Goal: Task Accomplishment & Management: Complete application form

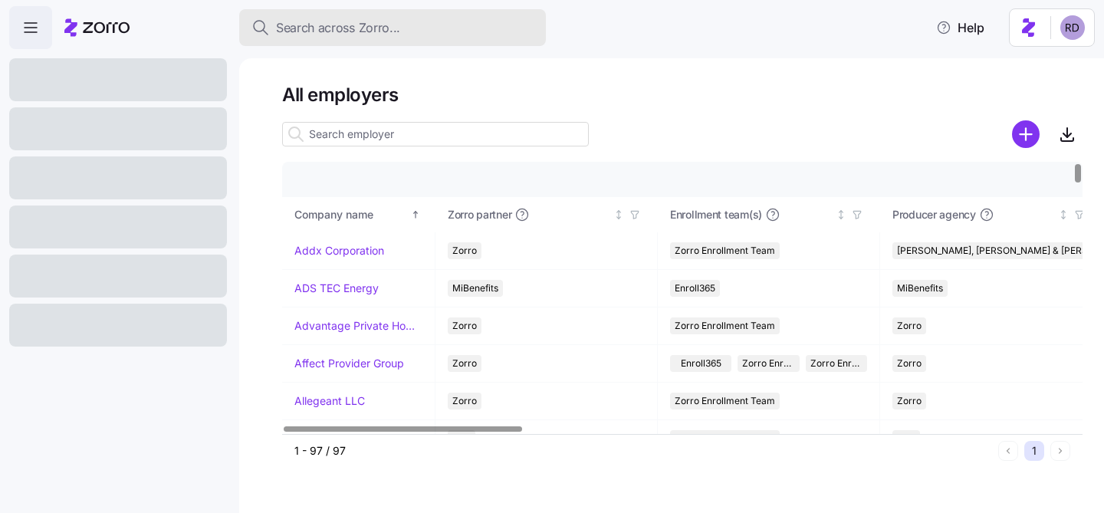
click at [347, 25] on span "Search across Zorro..." at bounding box center [338, 27] width 124 height 19
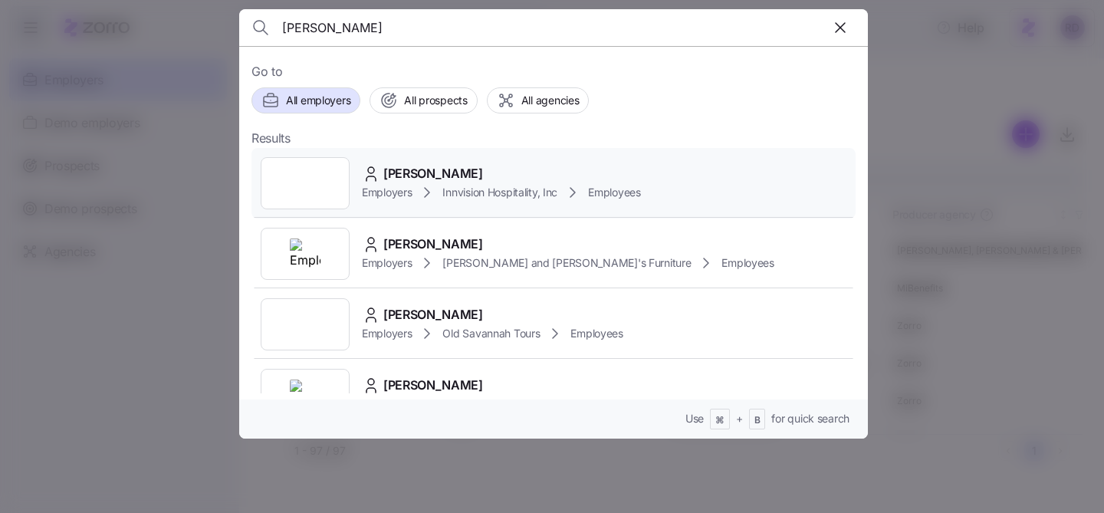
type input "[PERSON_NAME]"
click at [460, 174] on span "[PERSON_NAME]" at bounding box center [433, 173] width 100 height 19
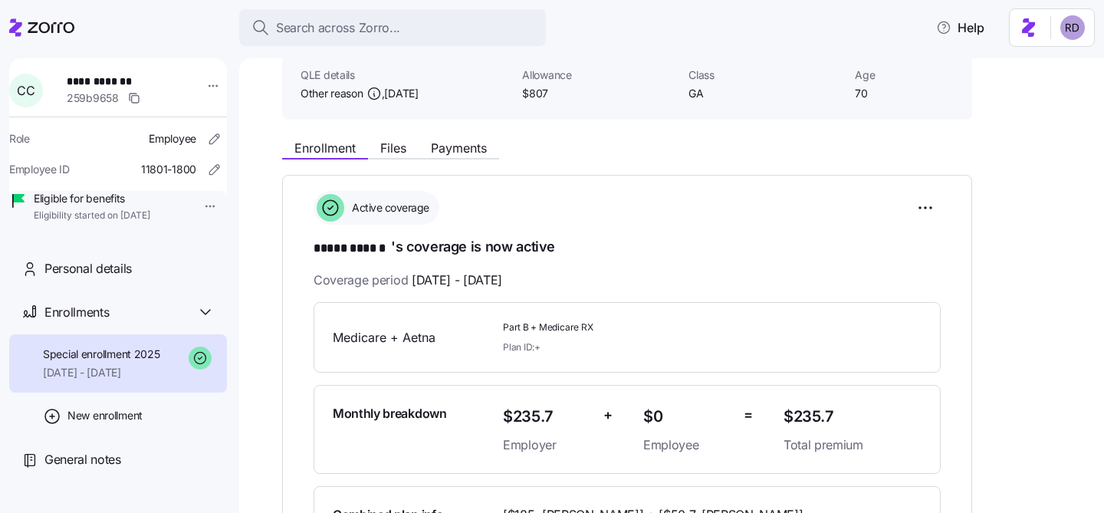
scroll to position [77, 0]
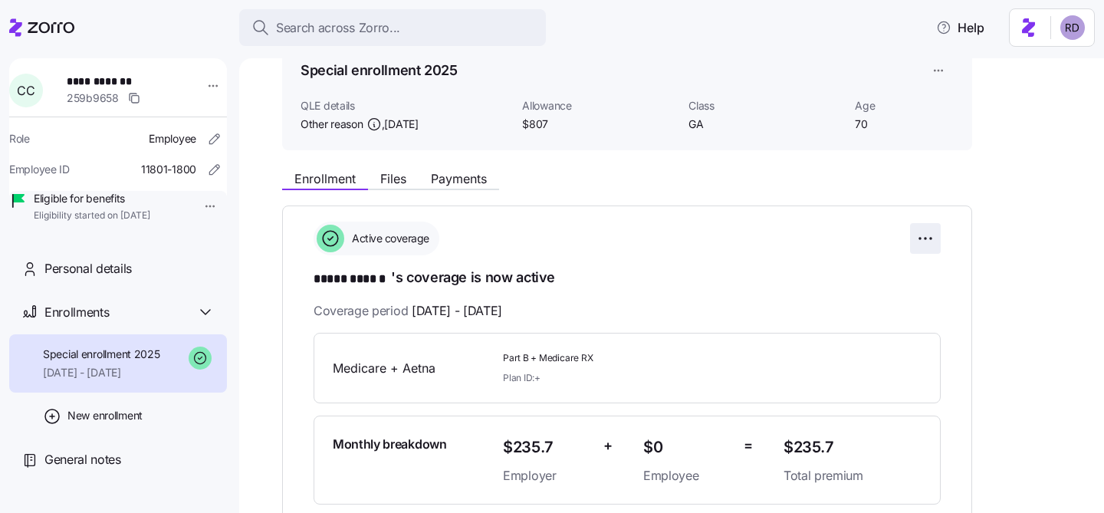
click at [933, 232] on html "**********" at bounding box center [552, 252] width 1104 height 504
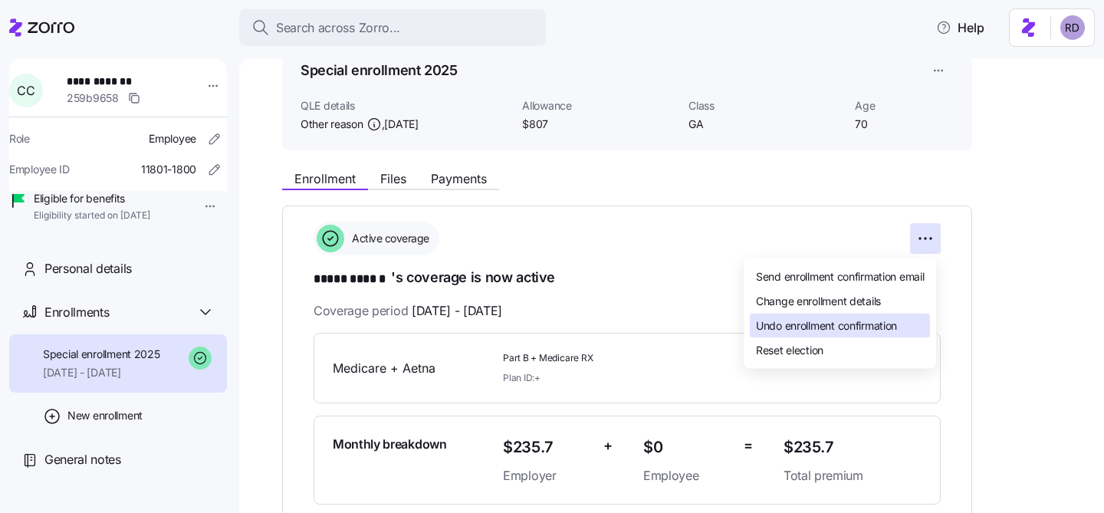
click at [795, 319] on span "Undo enrollment confirmation" at bounding box center [826, 324] width 141 height 15
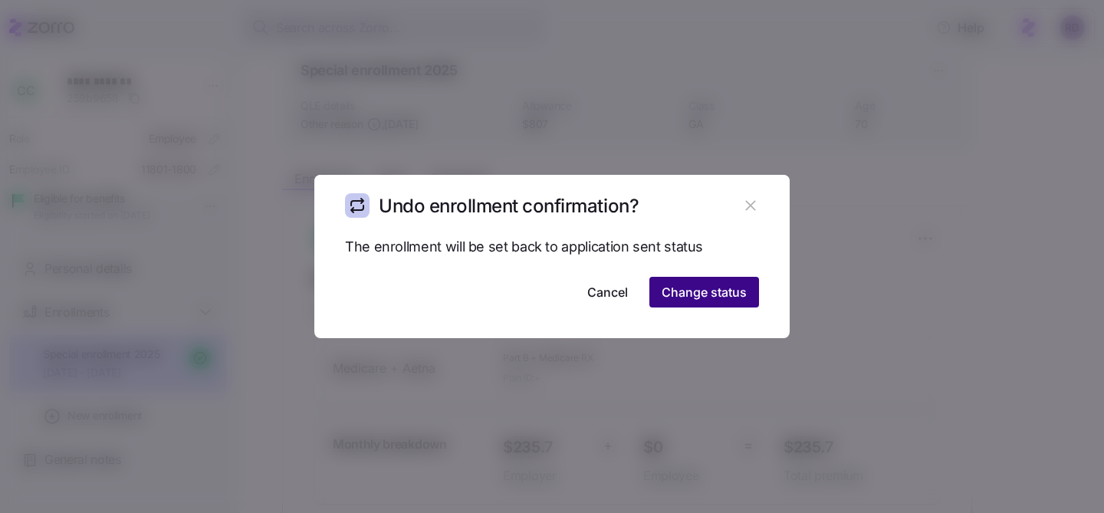
click at [724, 282] on button "Change status" at bounding box center [704, 292] width 110 height 31
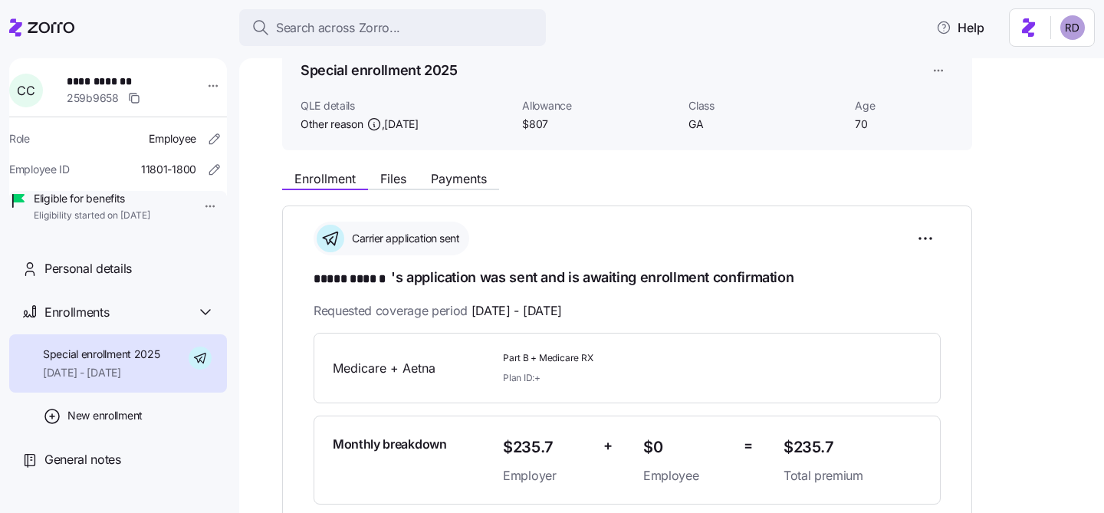
click at [921, 229] on html "**********" at bounding box center [552, 252] width 1104 height 504
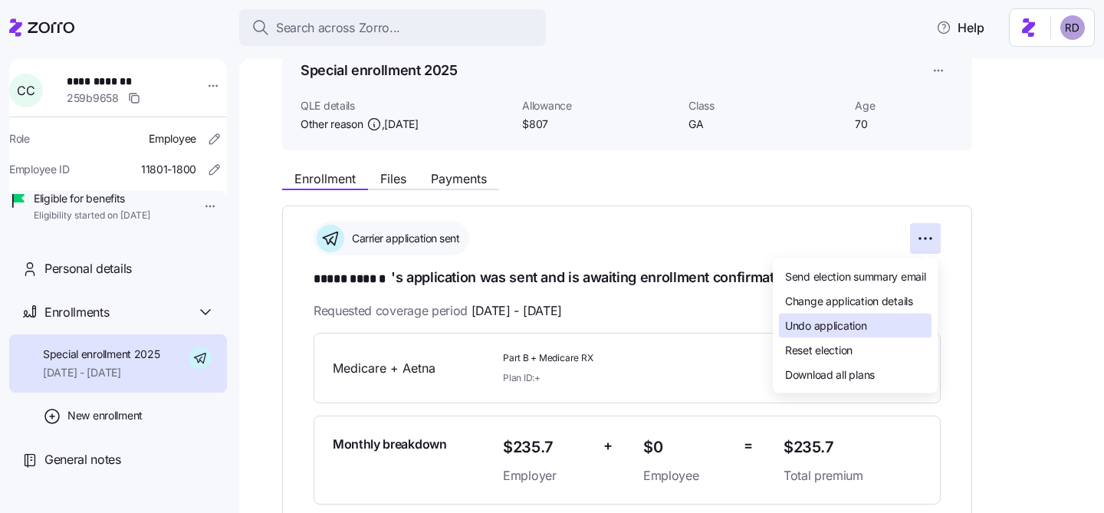
click at [903, 323] on div "Undo application" at bounding box center [855, 325] width 153 height 25
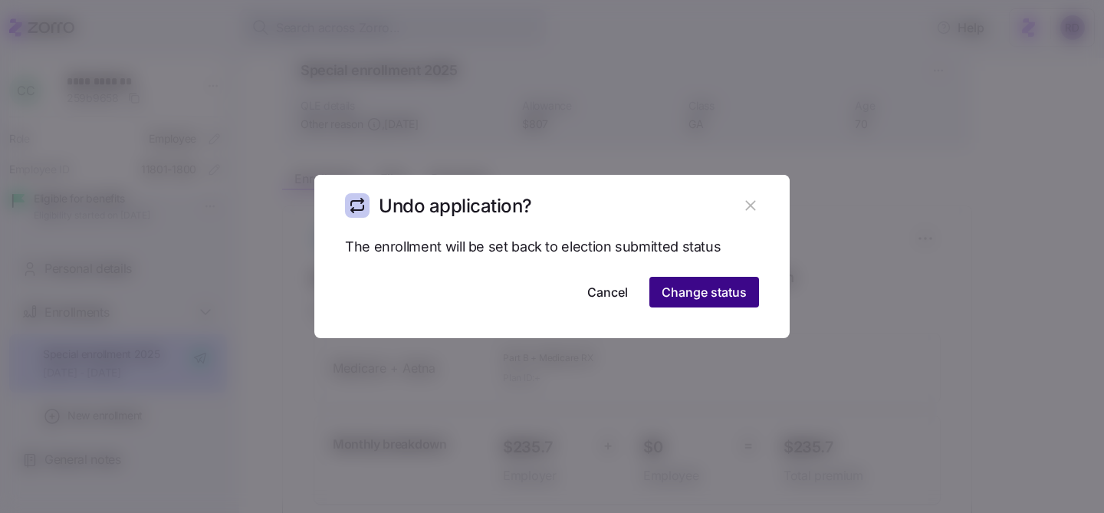
click at [727, 294] on span "Change status" at bounding box center [703, 292] width 85 height 18
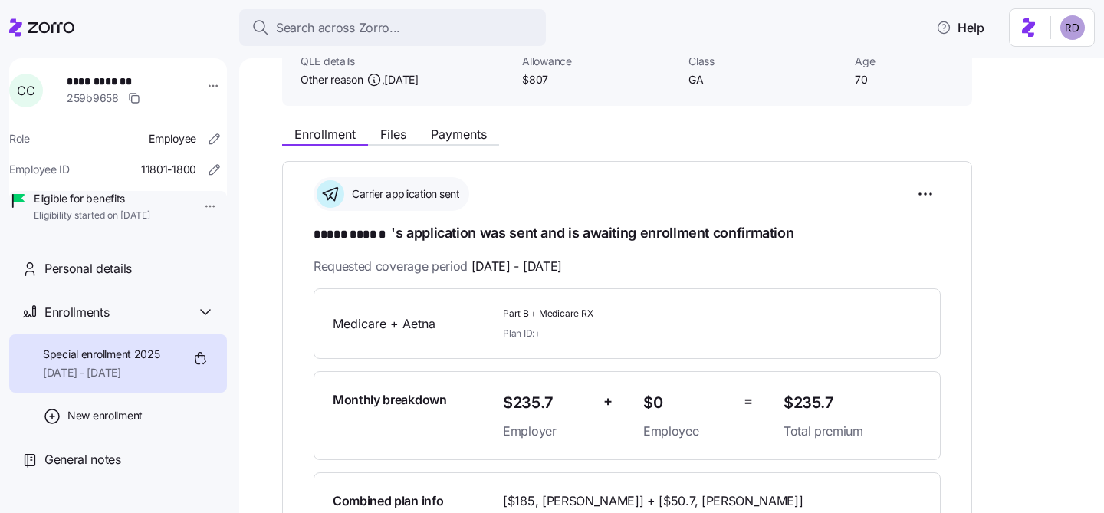
scroll to position [109, 0]
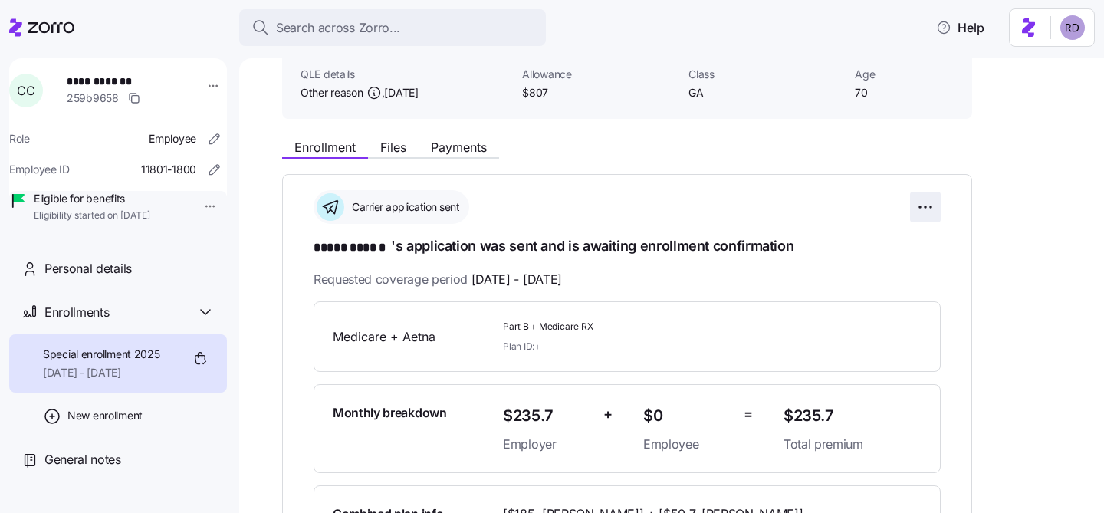
click at [927, 210] on html "**********" at bounding box center [552, 252] width 1104 height 504
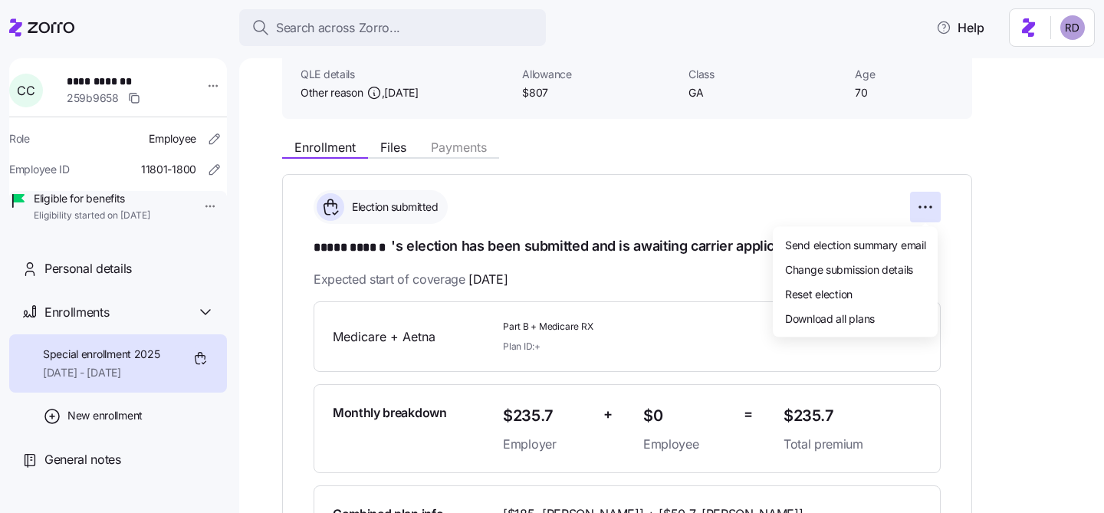
click at [654, 201] on html "**********" at bounding box center [552, 252] width 1104 height 504
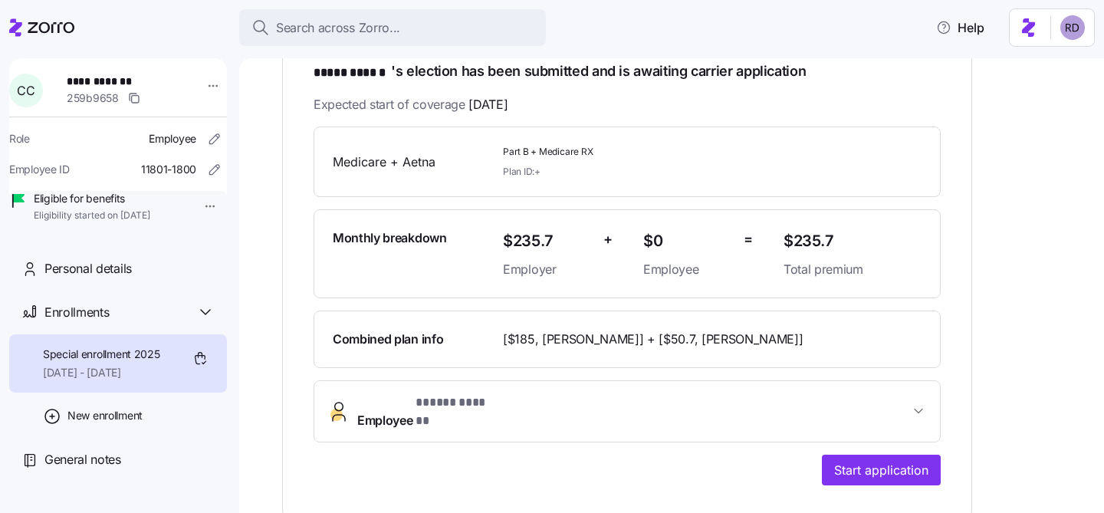
scroll to position [284, 0]
click at [857, 460] on span "Start application" at bounding box center [881, 469] width 94 height 18
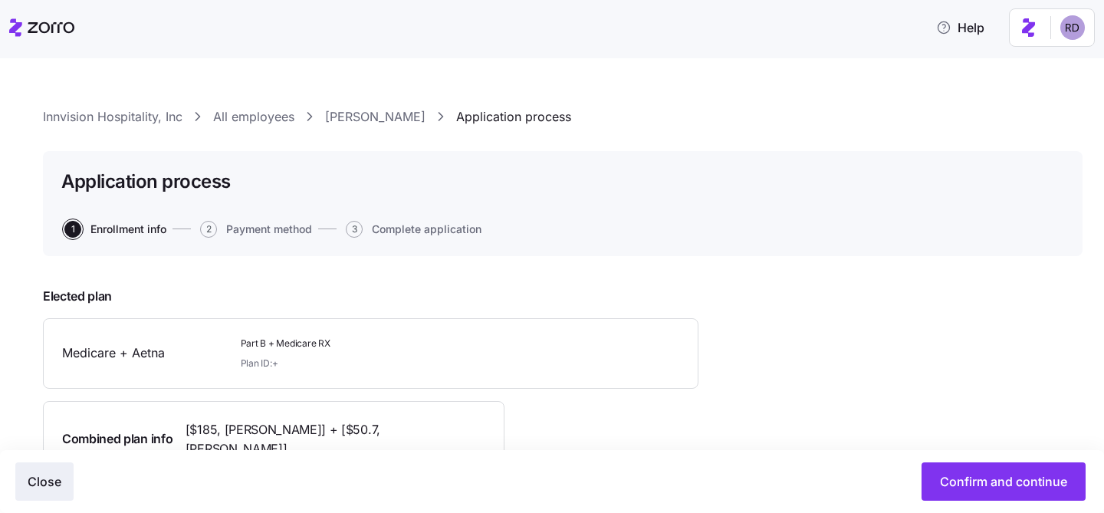
click at [40, 477] on span "Close" at bounding box center [45, 481] width 34 height 18
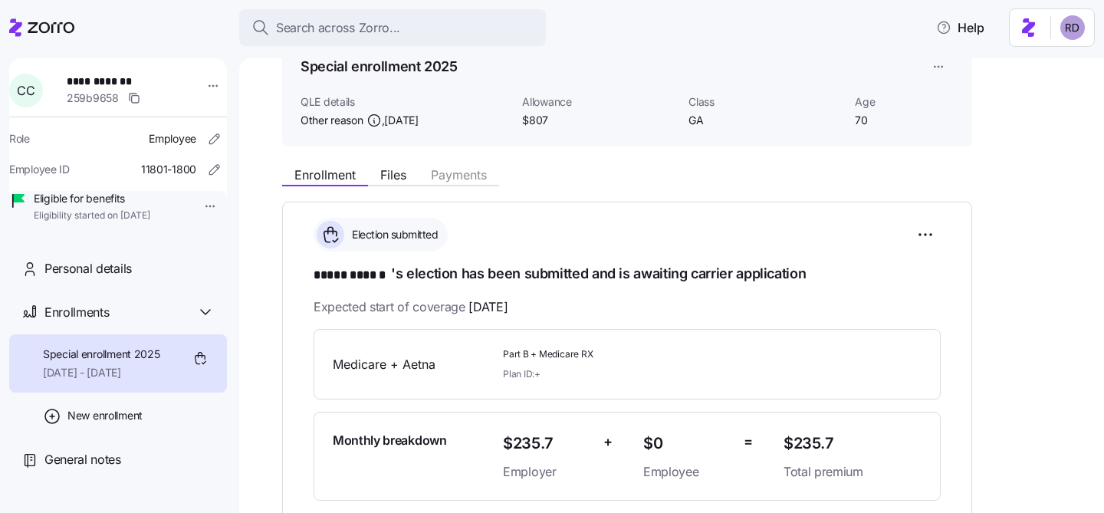
scroll to position [100, 0]
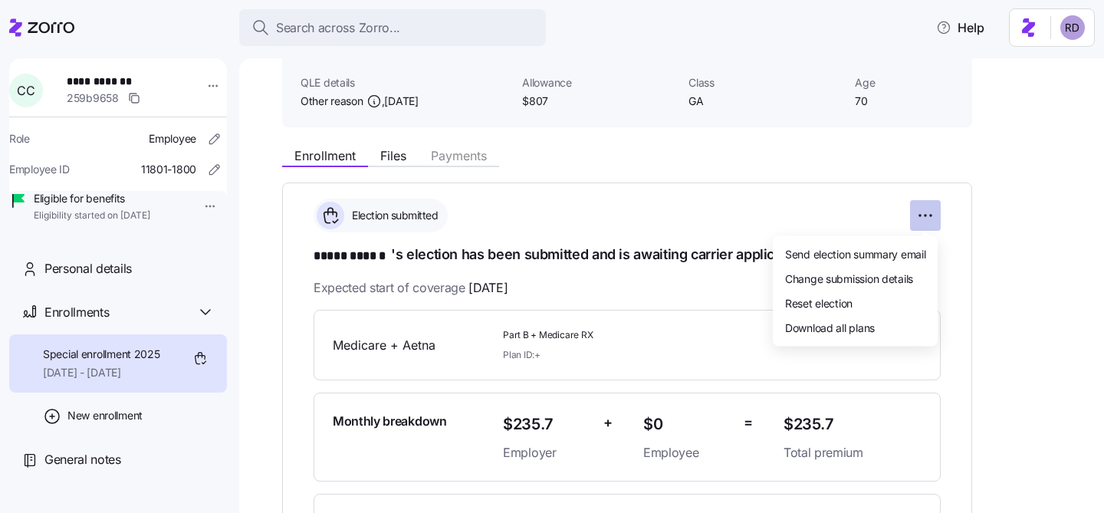
click at [927, 215] on html "**********" at bounding box center [552, 252] width 1104 height 504
click at [853, 277] on span "Change submission details" at bounding box center [849, 277] width 128 height 15
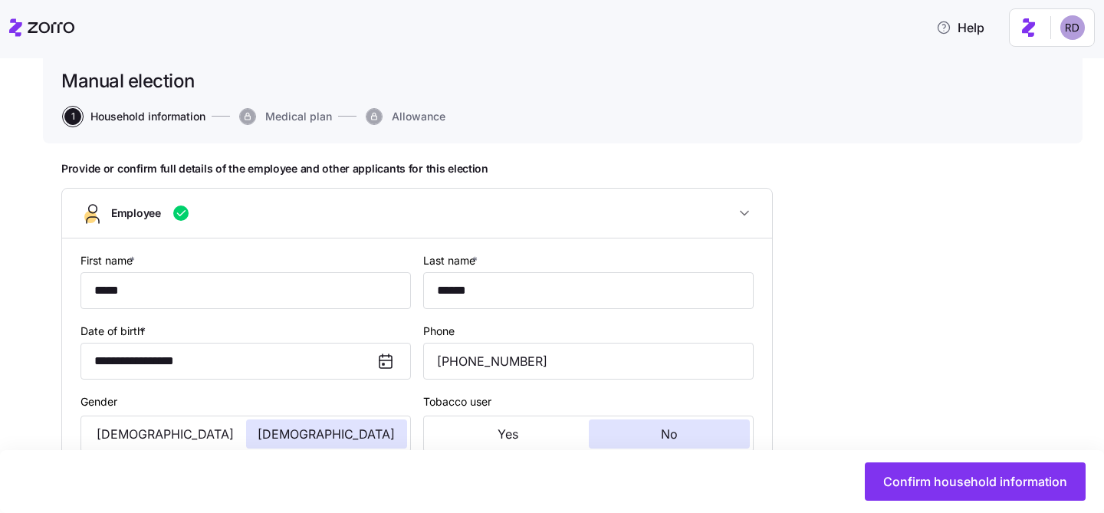
type input "GA"
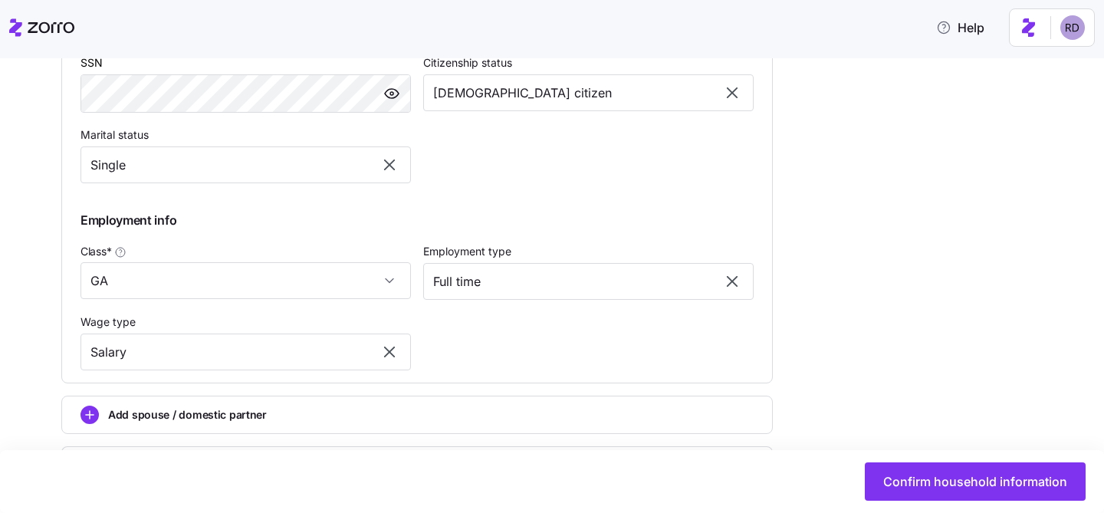
scroll to position [822, 0]
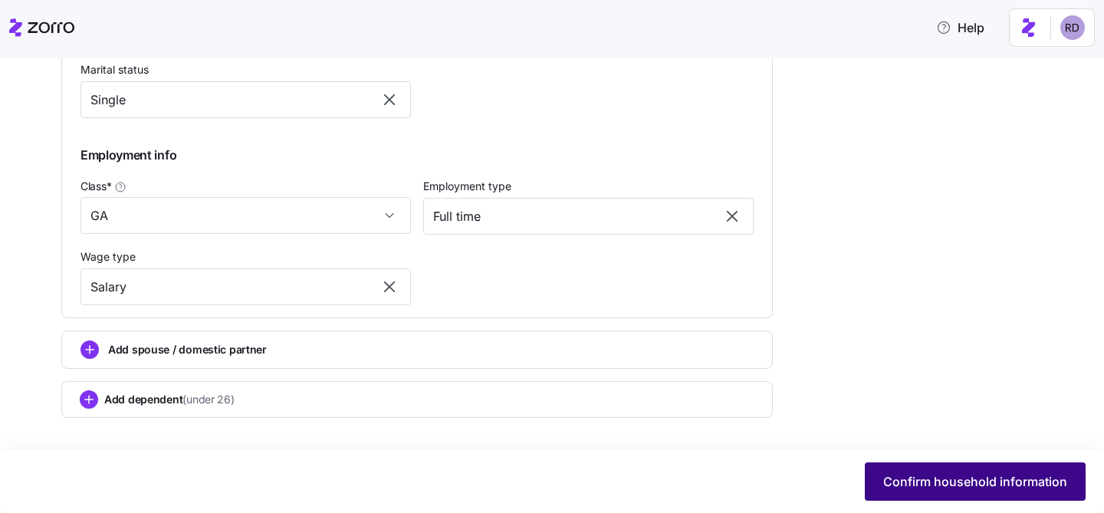
click at [969, 484] on span "Confirm household information" at bounding box center [975, 481] width 184 height 18
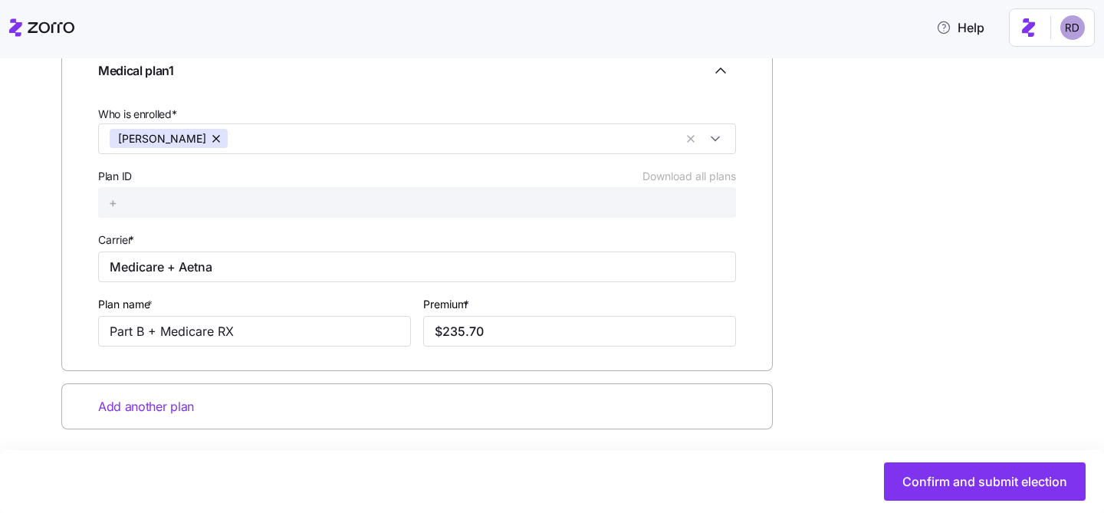
scroll to position [270, 0]
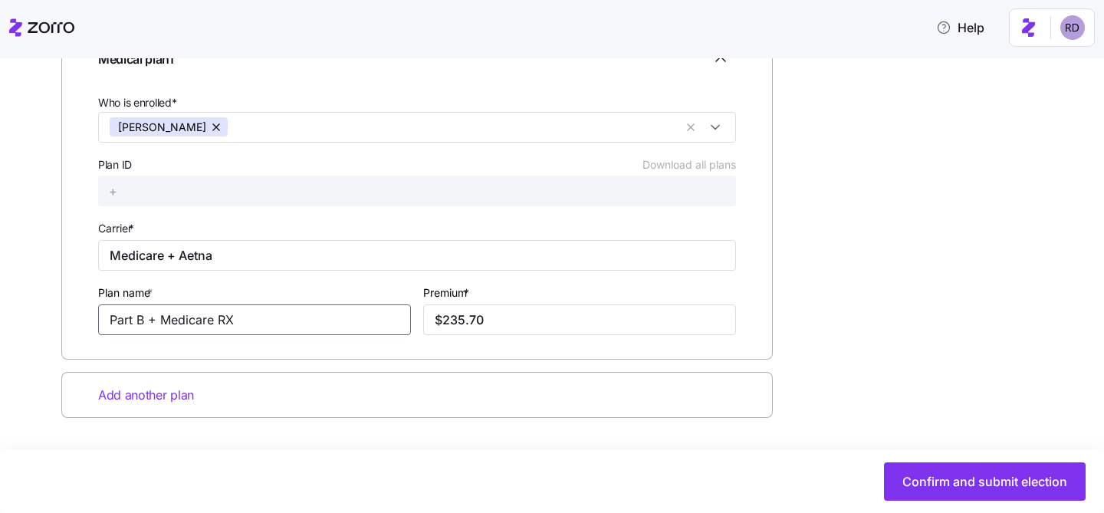
click at [239, 311] on input "Part B + Medicare RX" at bounding box center [254, 319] width 313 height 31
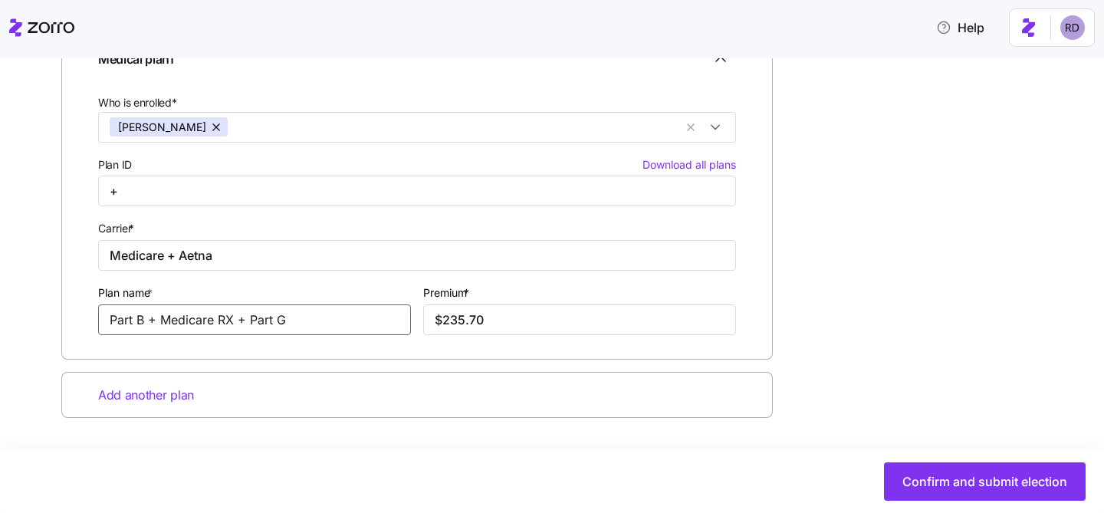
click at [263, 318] on input "Part B + Medicare RX + Part G" at bounding box center [254, 319] width 313 height 31
type input "Part B + Medicare RX + Plan G"
click at [496, 323] on input "$235.70" at bounding box center [579, 319] width 313 height 31
click at [469, 316] on input "$235.70" at bounding box center [579, 319] width 313 height 31
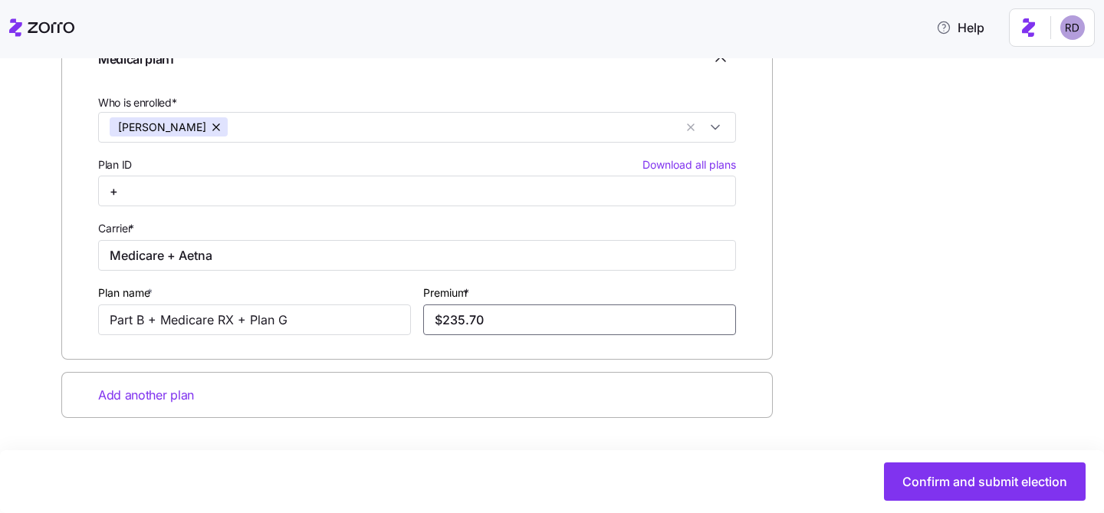
click at [469, 316] on input "$235.70" at bounding box center [579, 319] width 313 height 31
paste input "421.04"
click at [516, 316] on input "$421.04" at bounding box center [579, 319] width 313 height 31
type input "$421.04"
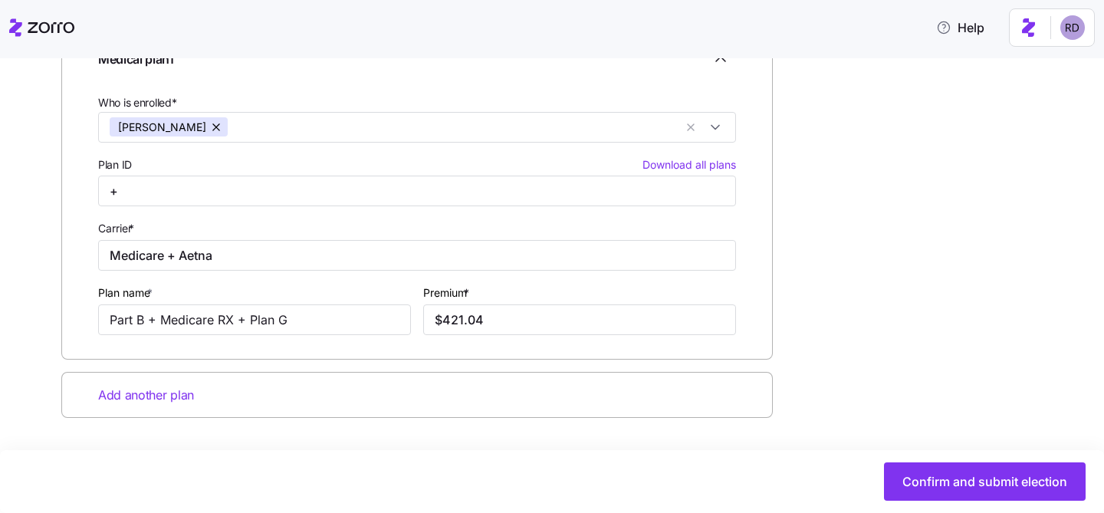
click at [549, 287] on div "Premium * $421.04" at bounding box center [579, 309] width 313 height 52
click at [924, 113] on div "Enter all relevant information about the selected medical plan Medical plan 1 W…" at bounding box center [562, 243] width 1002 height 501
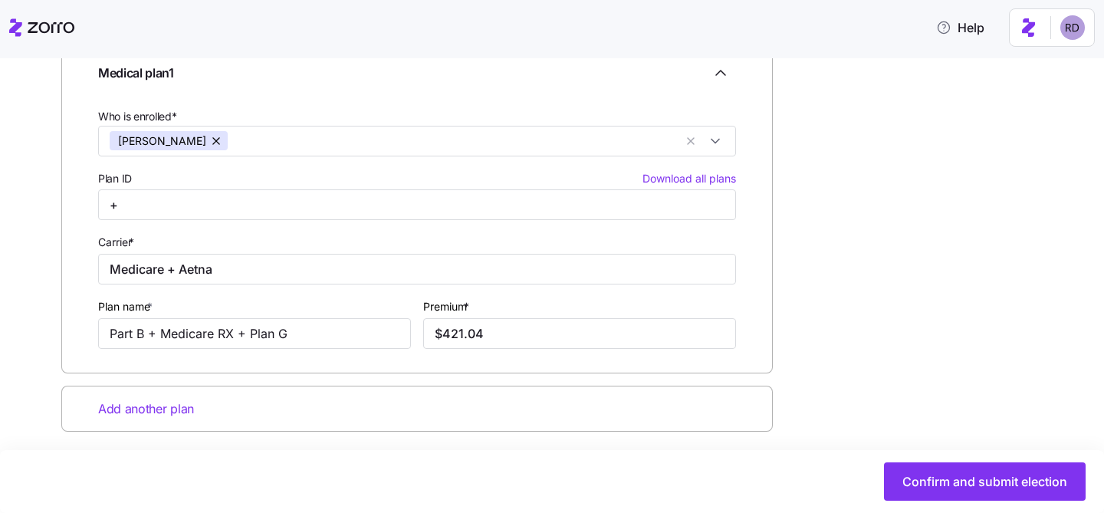
scroll to position [256, 0]
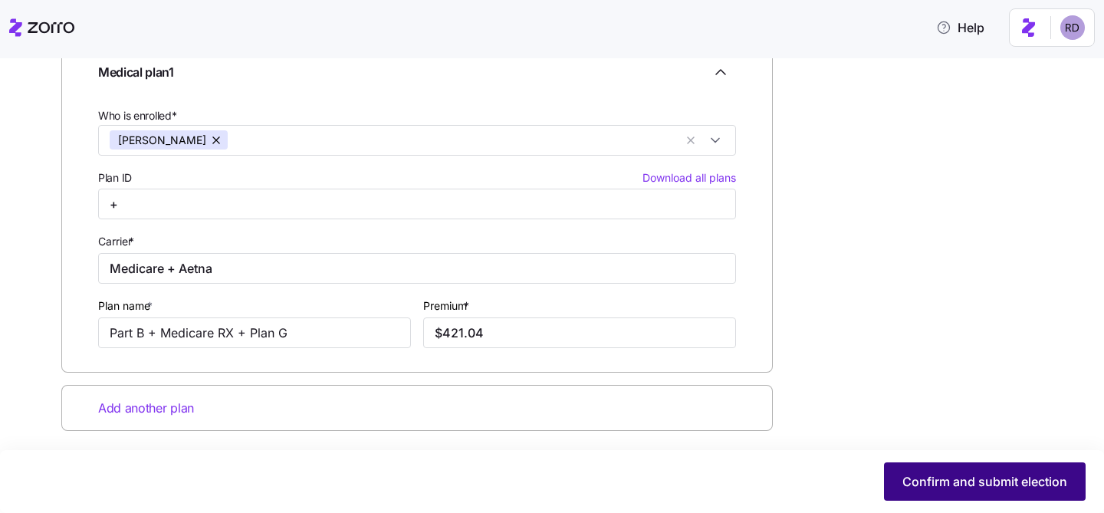
click at [1001, 490] on span "Confirm and submit election" at bounding box center [984, 481] width 165 height 18
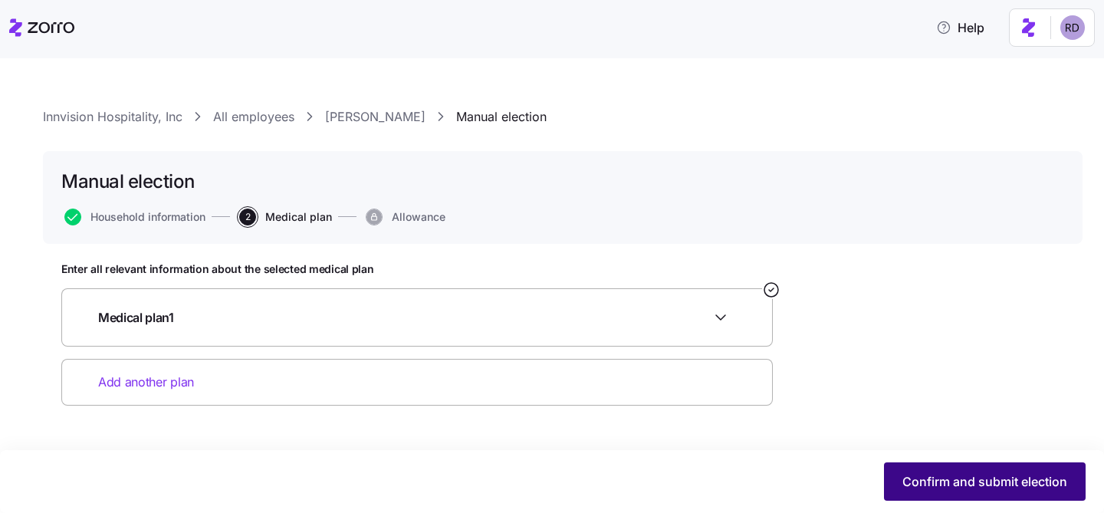
click at [963, 484] on span "Confirm and submit election" at bounding box center [984, 481] width 165 height 18
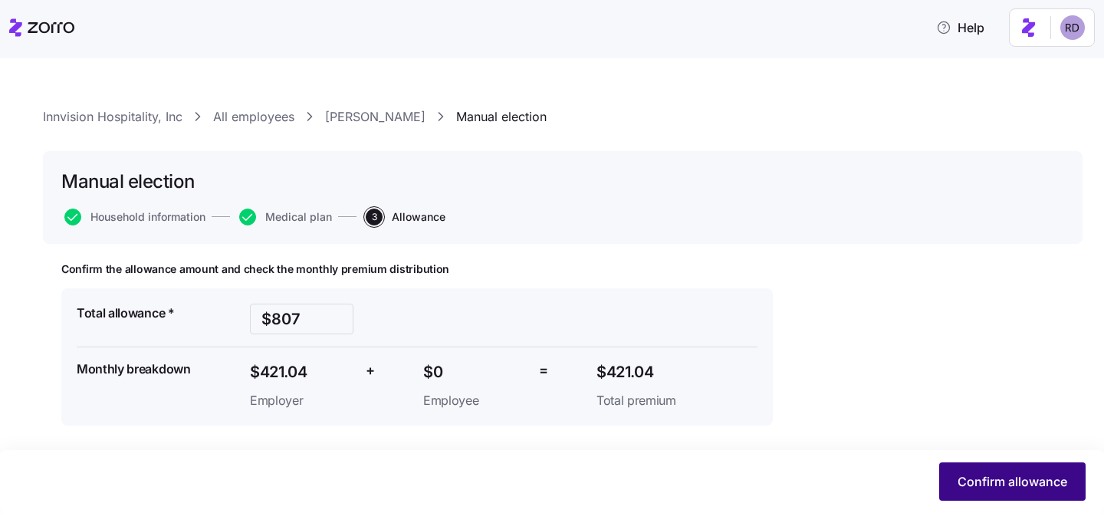
click at [1006, 465] on button "Confirm allowance" at bounding box center [1012, 481] width 146 height 38
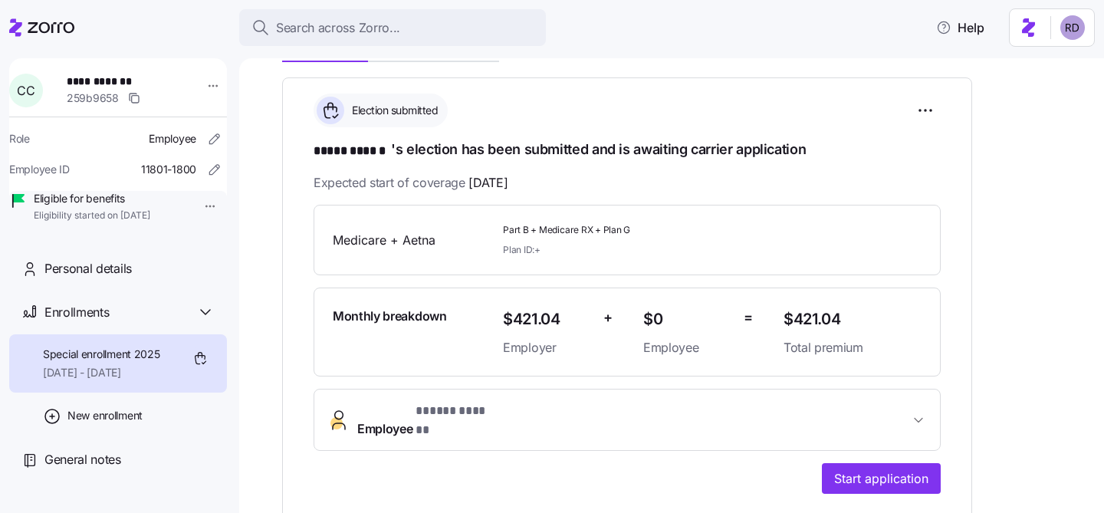
scroll to position [218, 0]
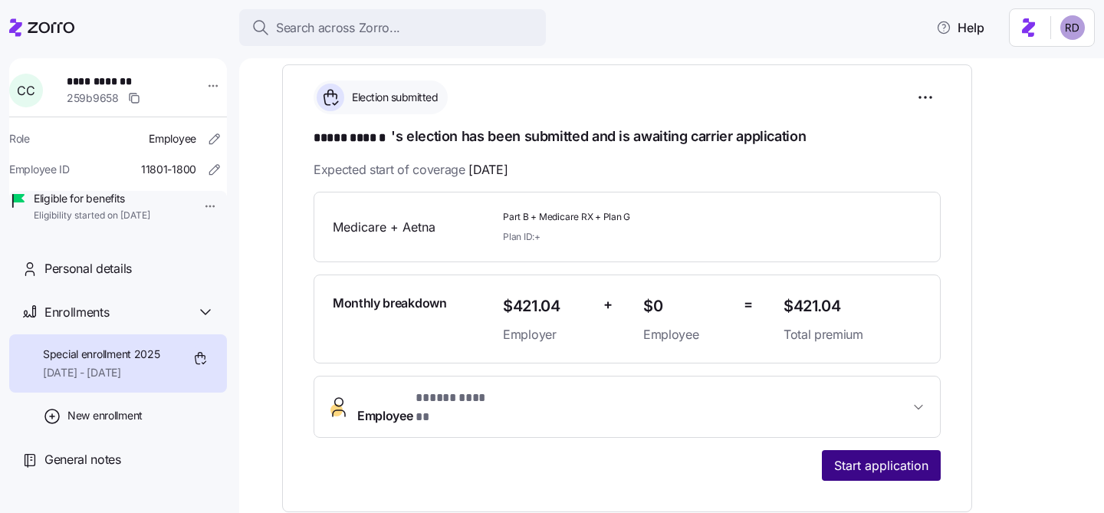
click at [862, 456] on span "Start application" at bounding box center [881, 465] width 94 height 18
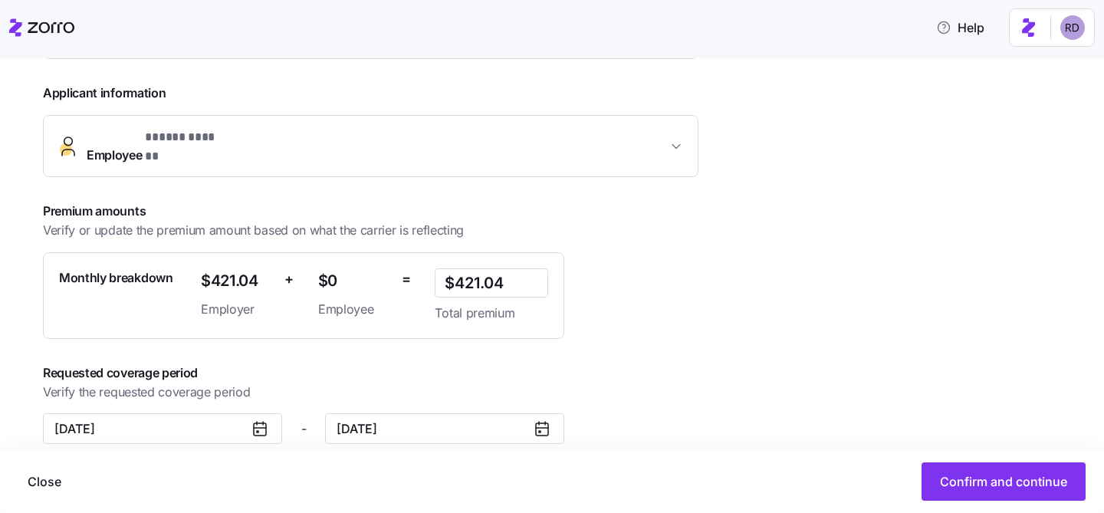
scroll to position [343, 0]
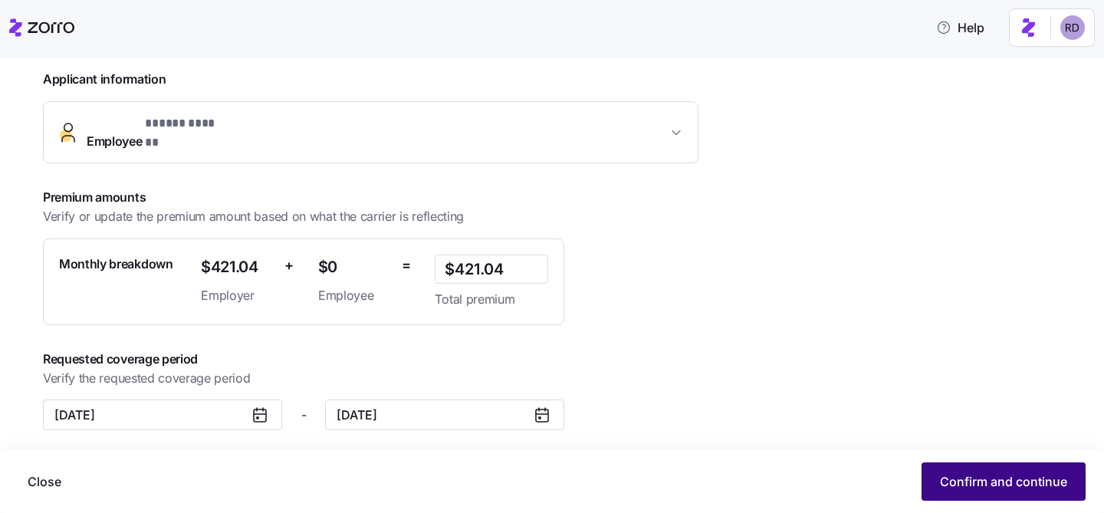
click at [965, 480] on span "Confirm and continue" at bounding box center [1003, 481] width 127 height 18
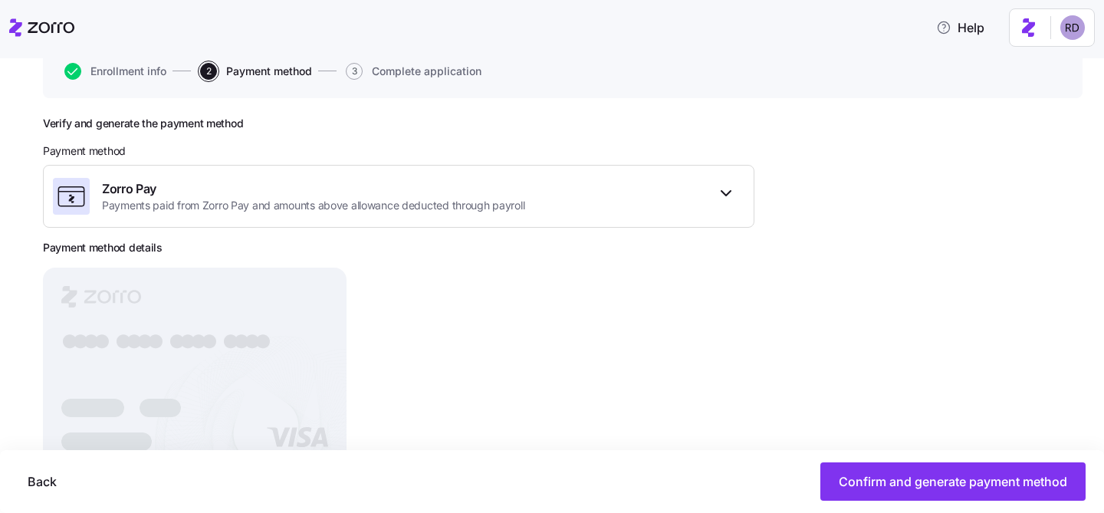
scroll to position [218, 0]
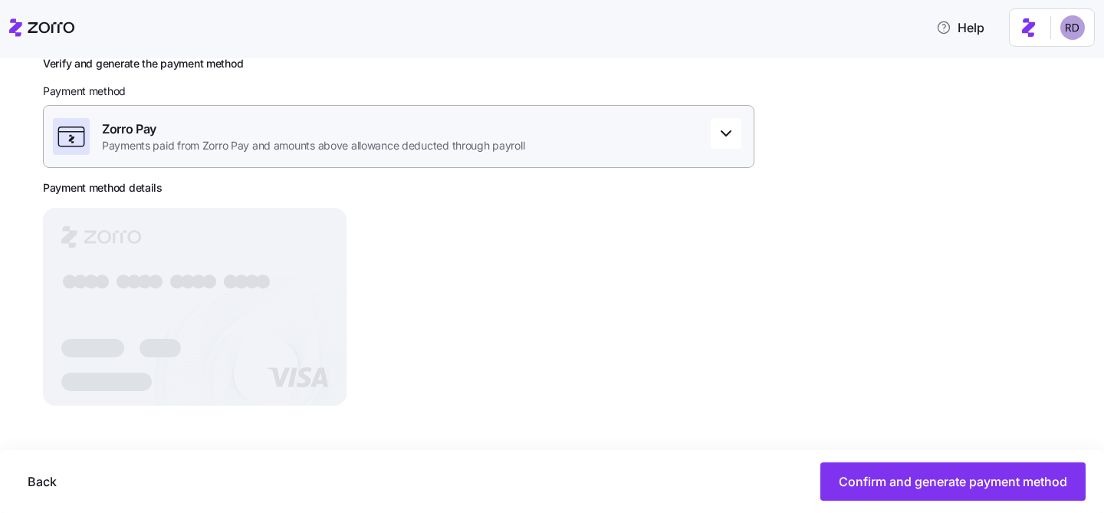
click at [576, 154] on div "Zorro Pay Payments paid from Zorro Pay and amounts above allowance deducted thr…" at bounding box center [398, 136] width 711 height 63
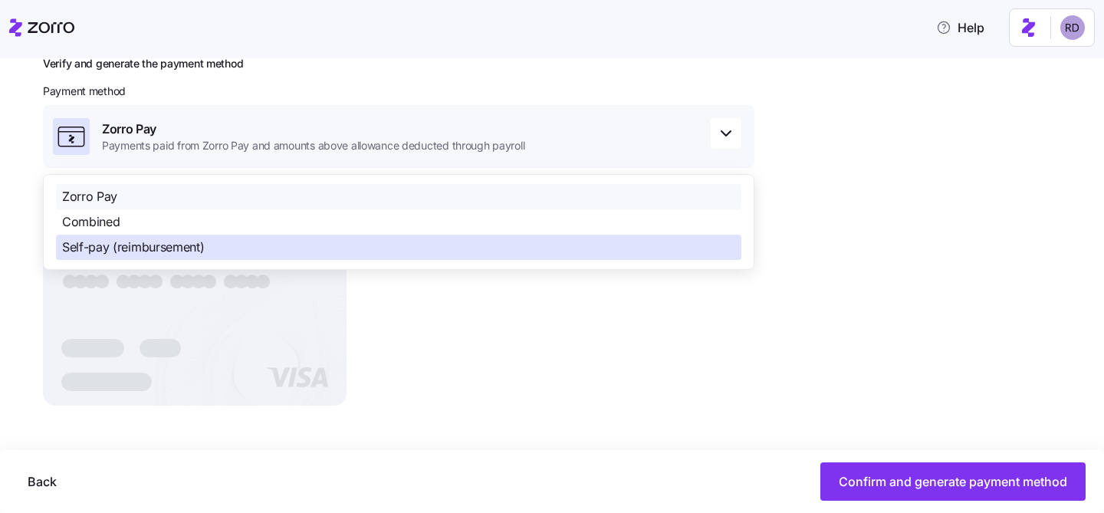
click at [280, 239] on div "Self-pay (reimbursement)" at bounding box center [398, 247] width 685 height 25
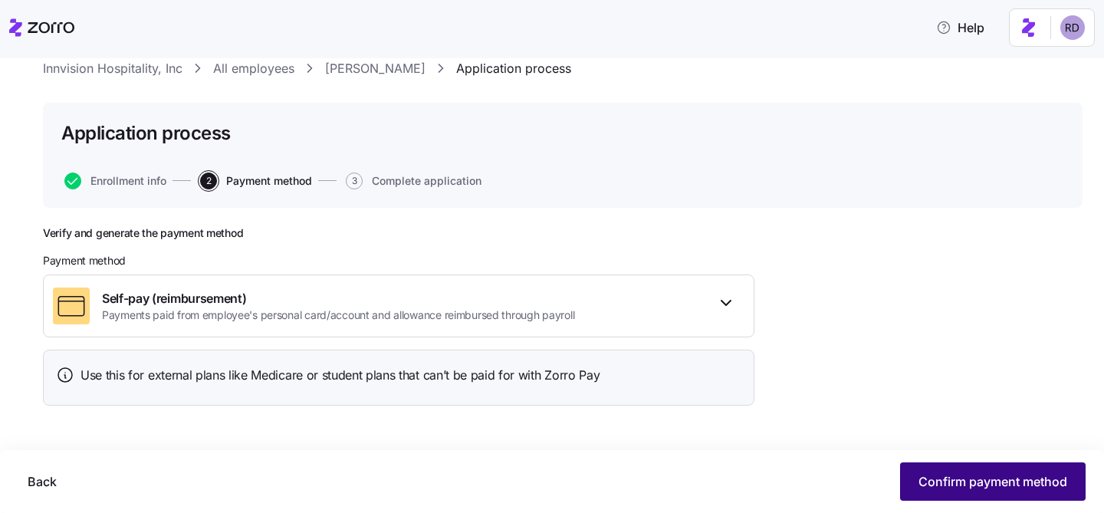
click at [1028, 490] on button "Confirm payment method" at bounding box center [992, 481] width 185 height 38
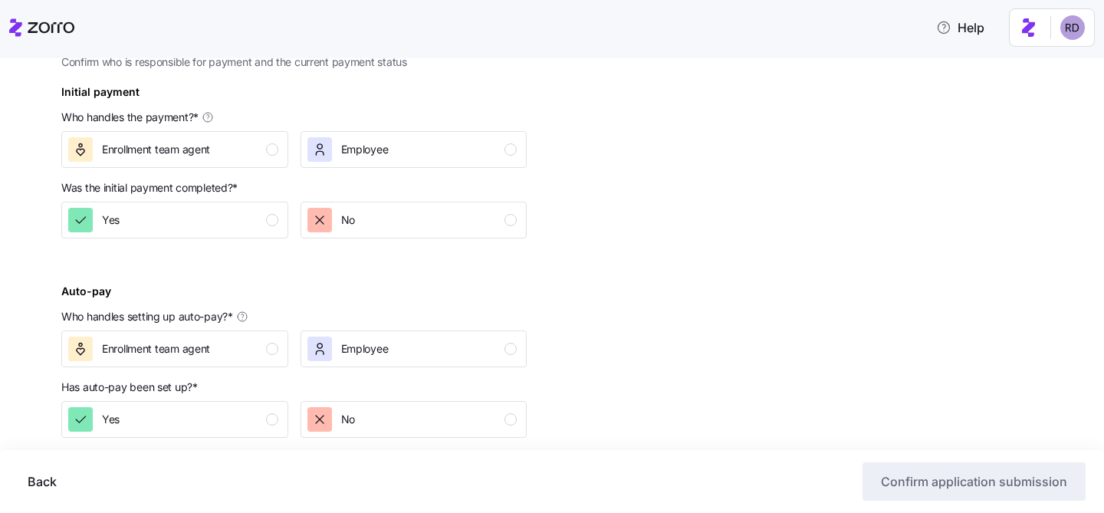
scroll to position [539, 0]
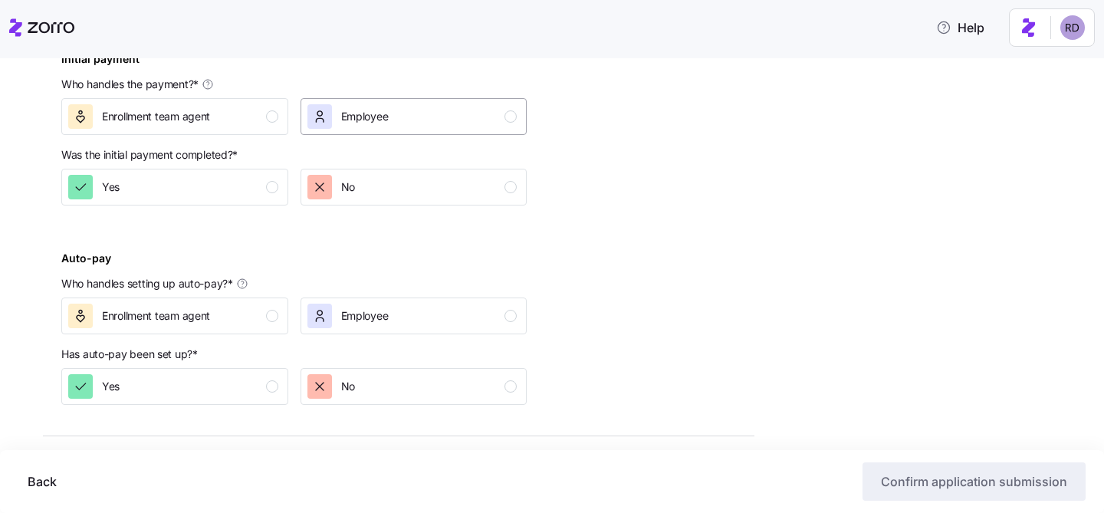
click at [389, 117] on div "Employee" at bounding box center [412, 116] width 210 height 25
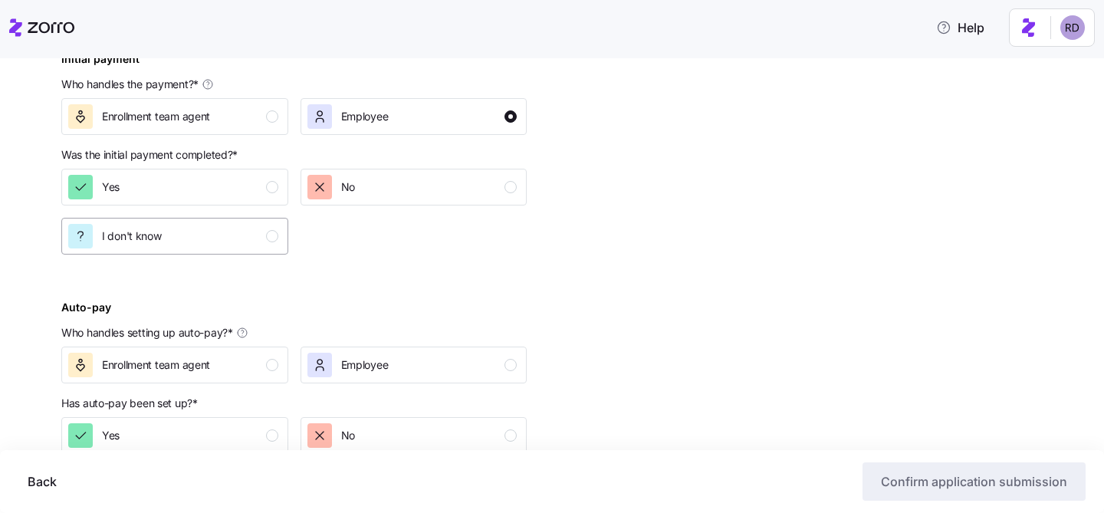
click at [247, 241] on div "I don't know" at bounding box center [173, 236] width 210 height 25
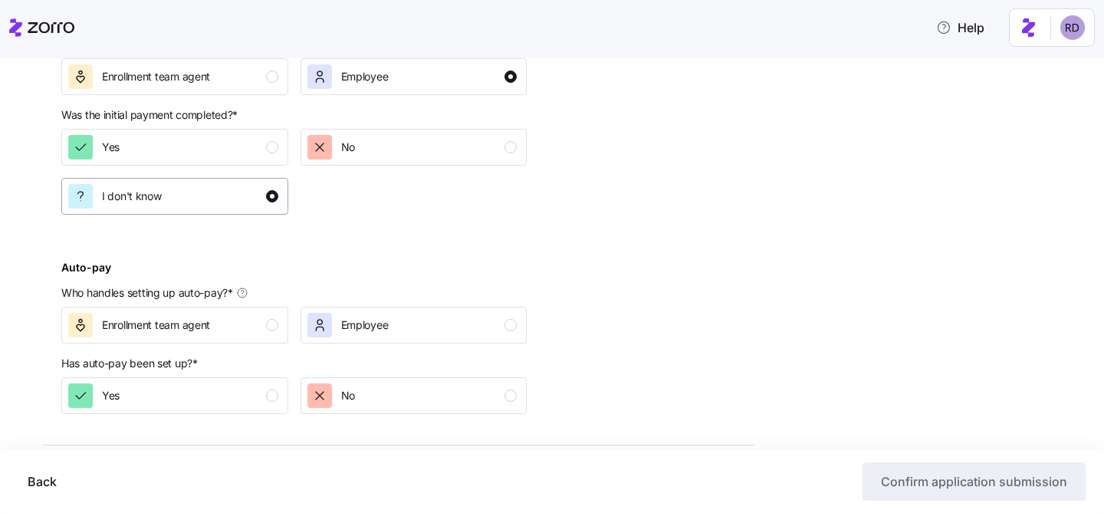
scroll to position [605, 0]
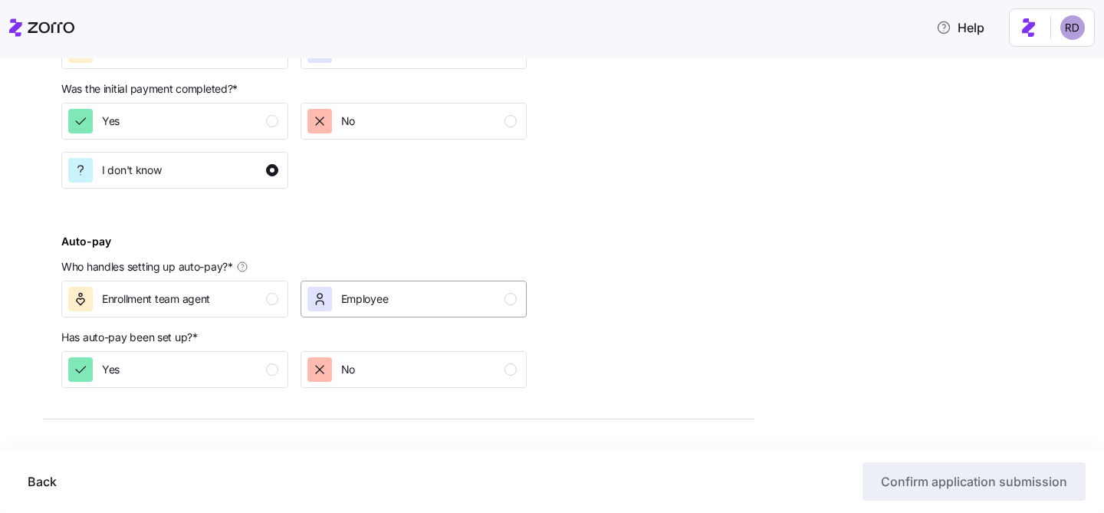
click at [378, 294] on span "Employee" at bounding box center [365, 298] width 48 height 15
click at [203, 414] on div "I don't know" at bounding box center [173, 418] width 210 height 25
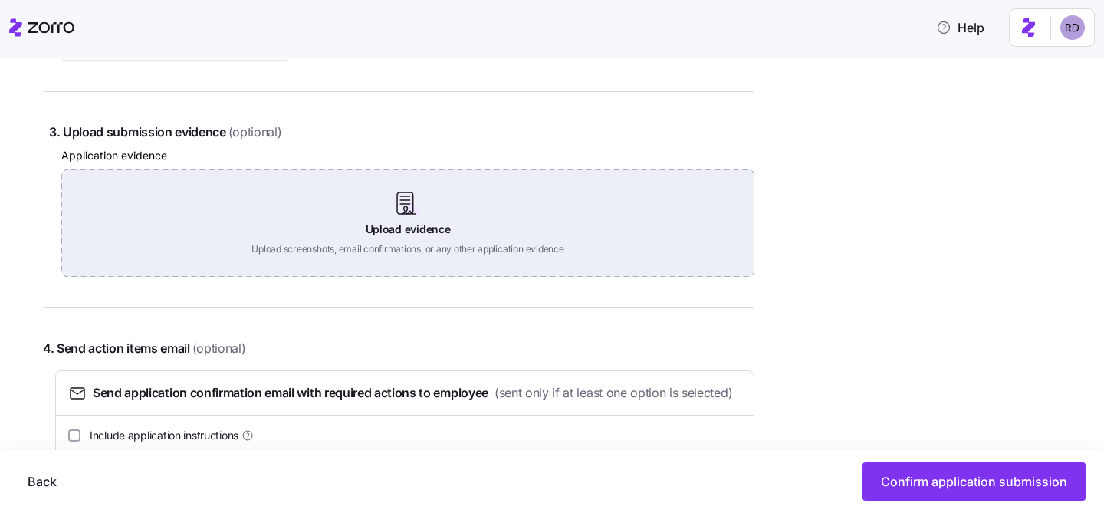
scroll to position [1076, 0]
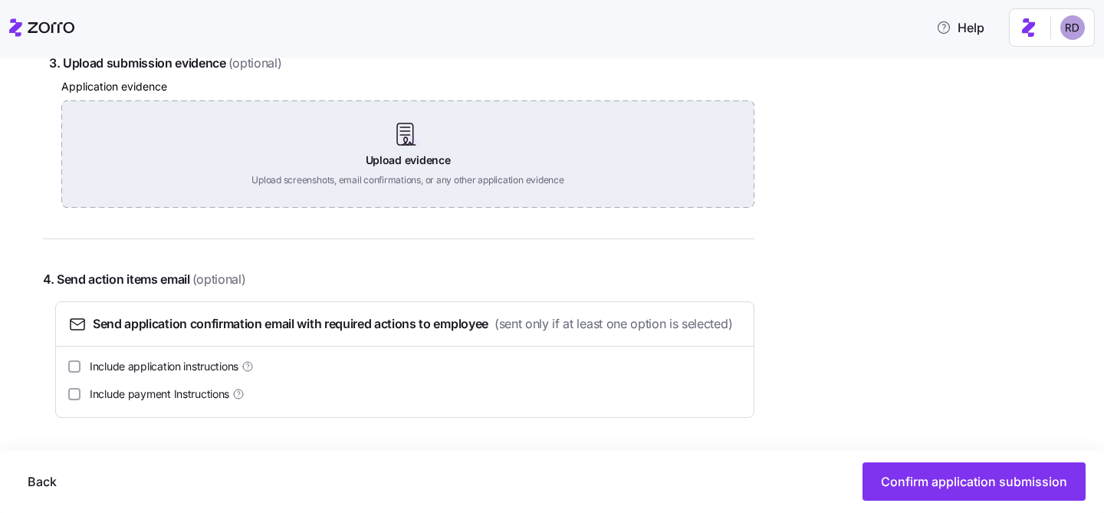
click at [372, 100] on div "Upload evidence Upload screenshots, email confirmations, or any other applicati…" at bounding box center [407, 153] width 693 height 107
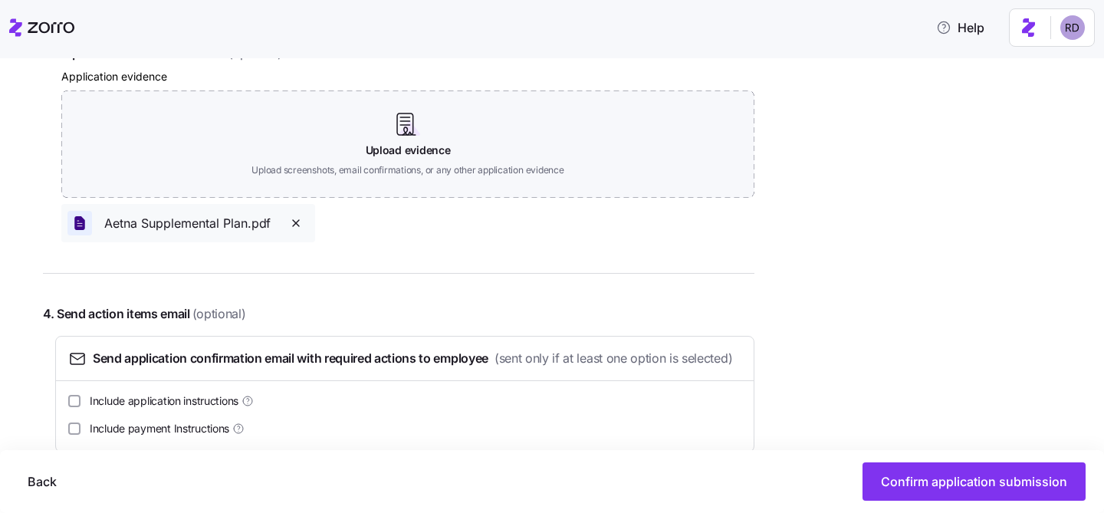
scroll to position [1120, 0]
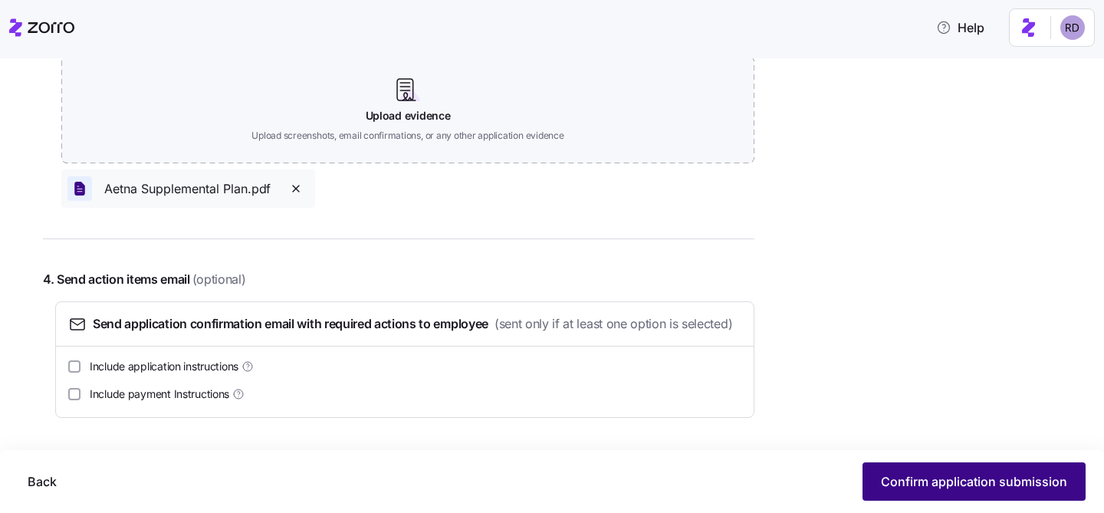
click at [984, 466] on button "Confirm application submission" at bounding box center [973, 481] width 223 height 38
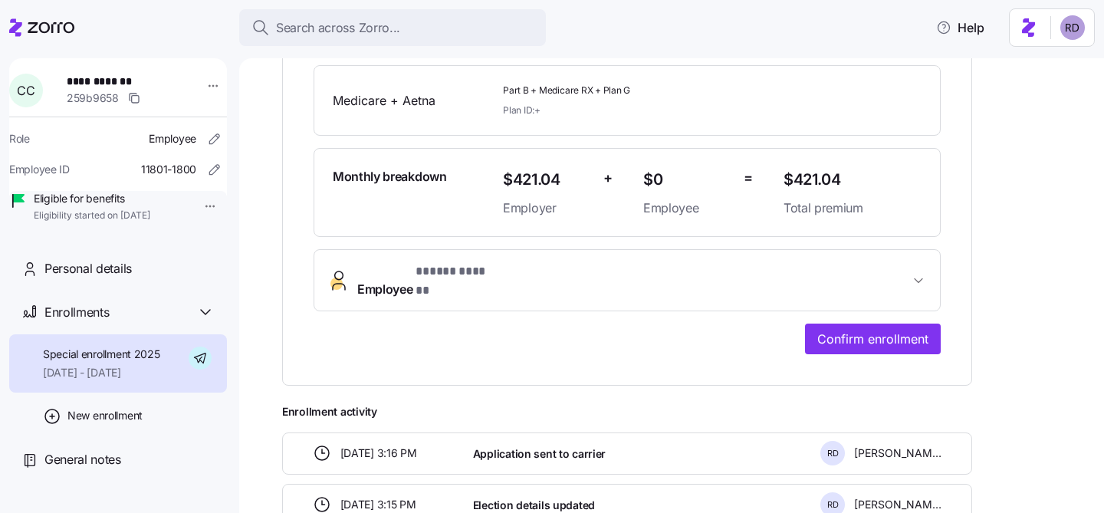
scroll to position [338, 0]
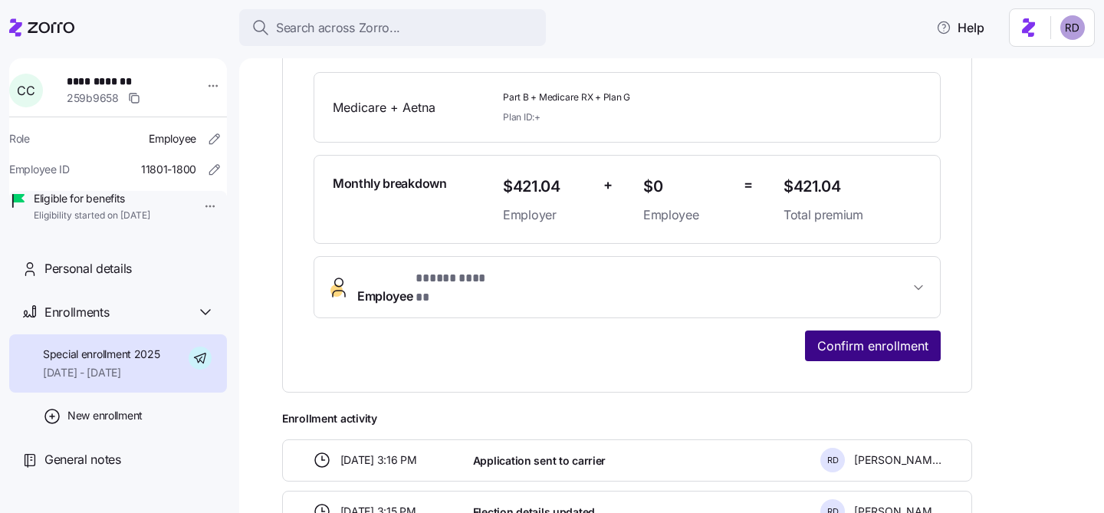
click at [869, 336] on span "Confirm enrollment" at bounding box center [872, 345] width 111 height 18
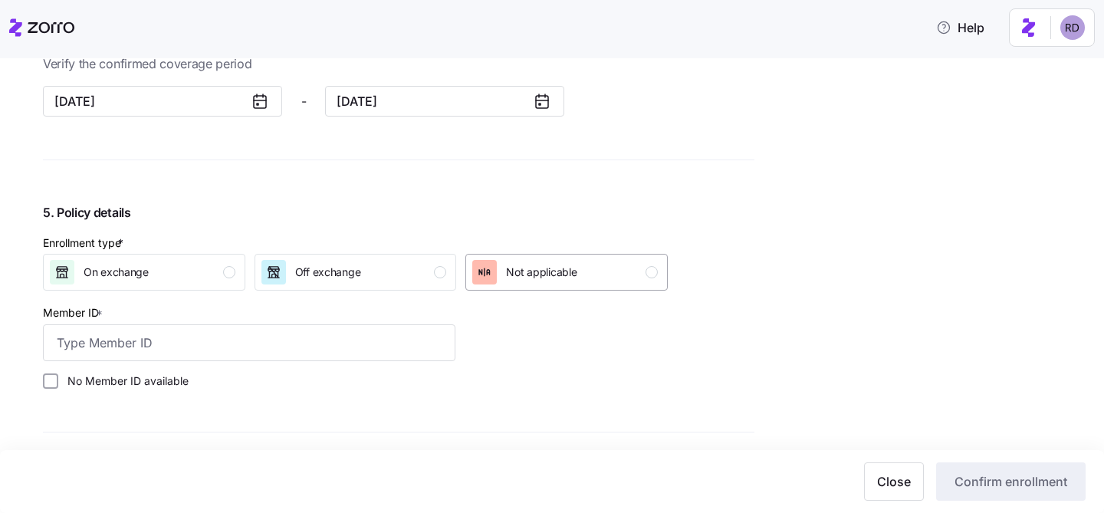
scroll to position [1207, 0]
click at [598, 279] on div "Not applicable" at bounding box center [564, 271] width 185 height 25
click at [320, 331] on input "Member ID *" at bounding box center [249, 341] width 412 height 37
click at [399, 273] on div "Off exchange" at bounding box center [353, 271] width 185 height 25
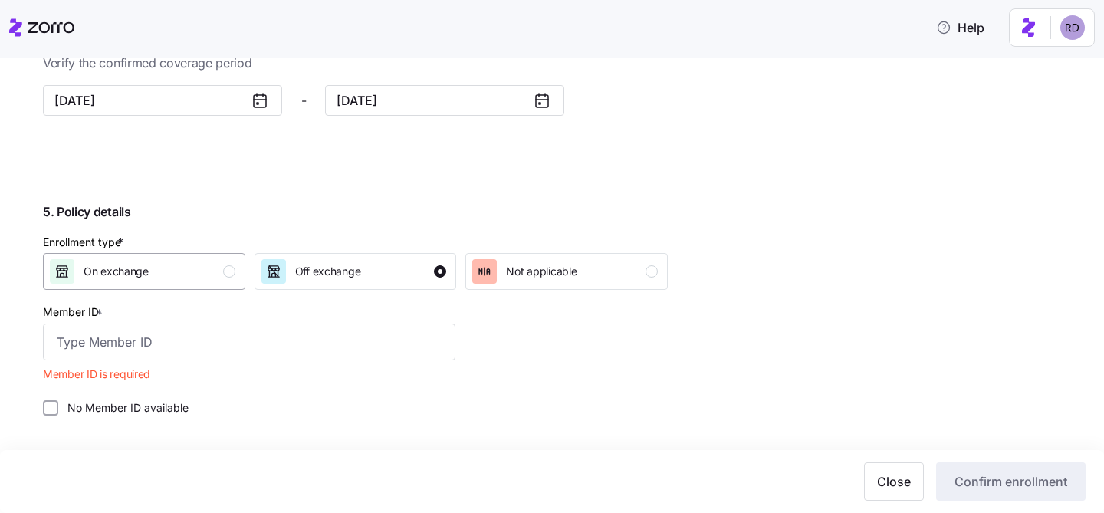
click at [167, 284] on div "On exchange" at bounding box center [142, 271] width 185 height 25
click at [530, 274] on span "Not applicable" at bounding box center [541, 271] width 71 height 15
click at [45, 403] on input "No Member ID available" at bounding box center [50, 407] width 15 height 15
checkbox input "true"
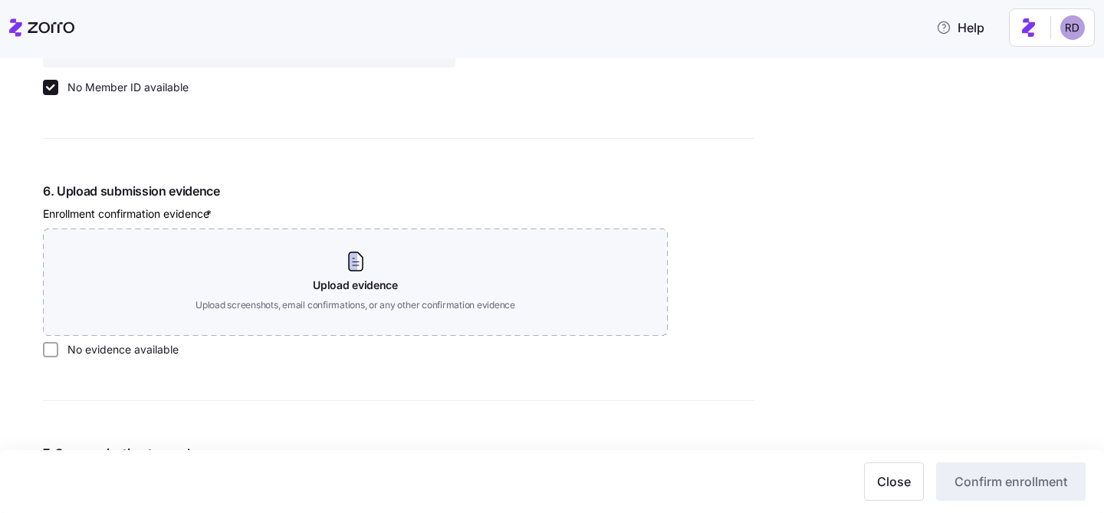
scroll to position [1652, 0]
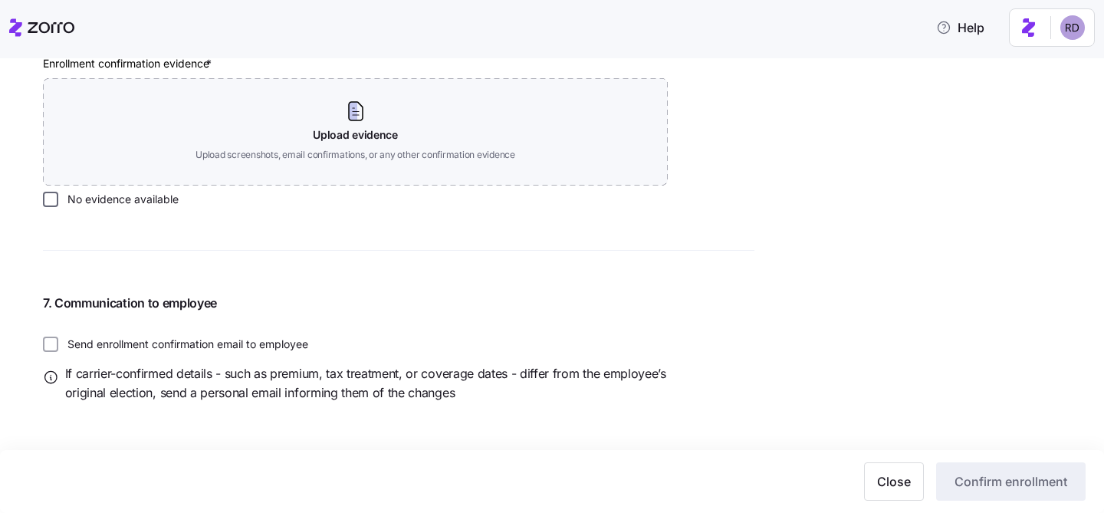
click at [51, 195] on input "No evidence available" at bounding box center [50, 199] width 15 height 15
checkbox input "true"
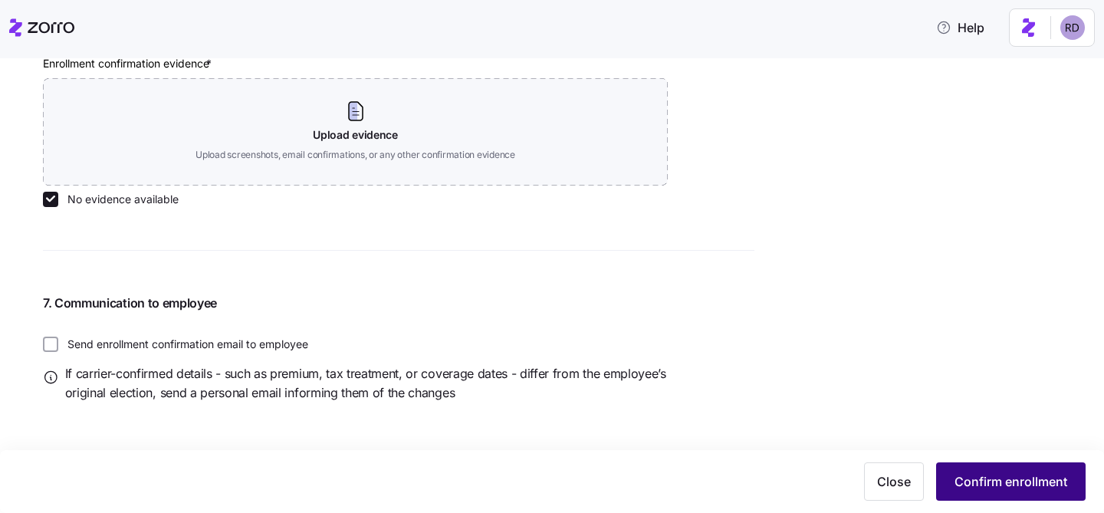
click at [966, 481] on span "Confirm enrollment" at bounding box center [1010, 481] width 113 height 18
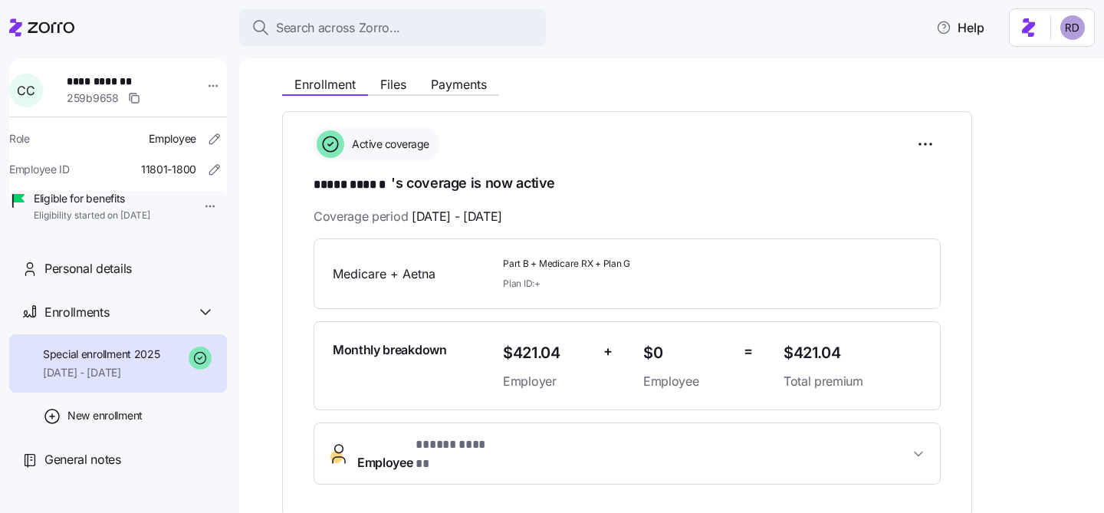
scroll to position [175, 0]
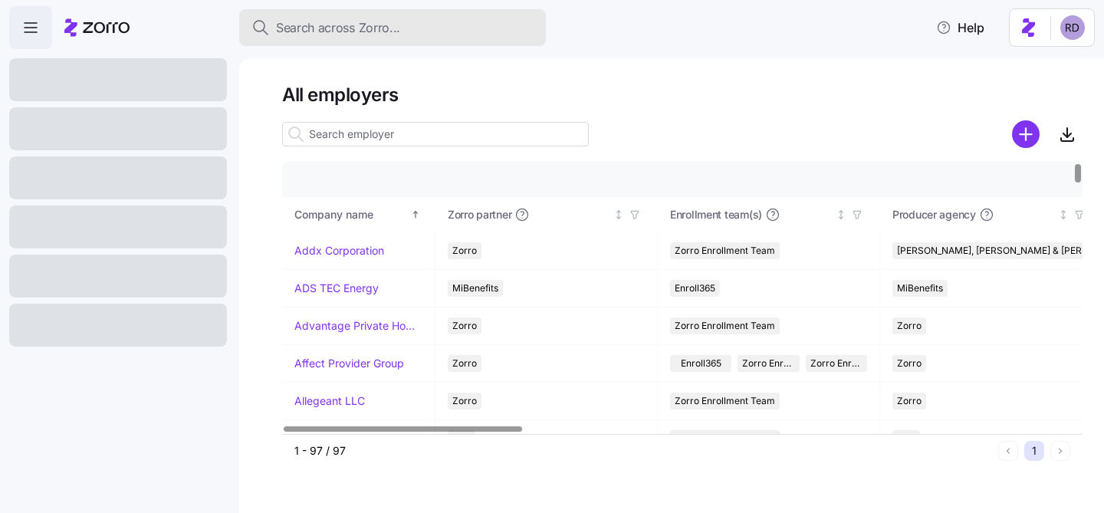
click at [352, 18] on span "Search across Zorro..." at bounding box center [338, 27] width 124 height 19
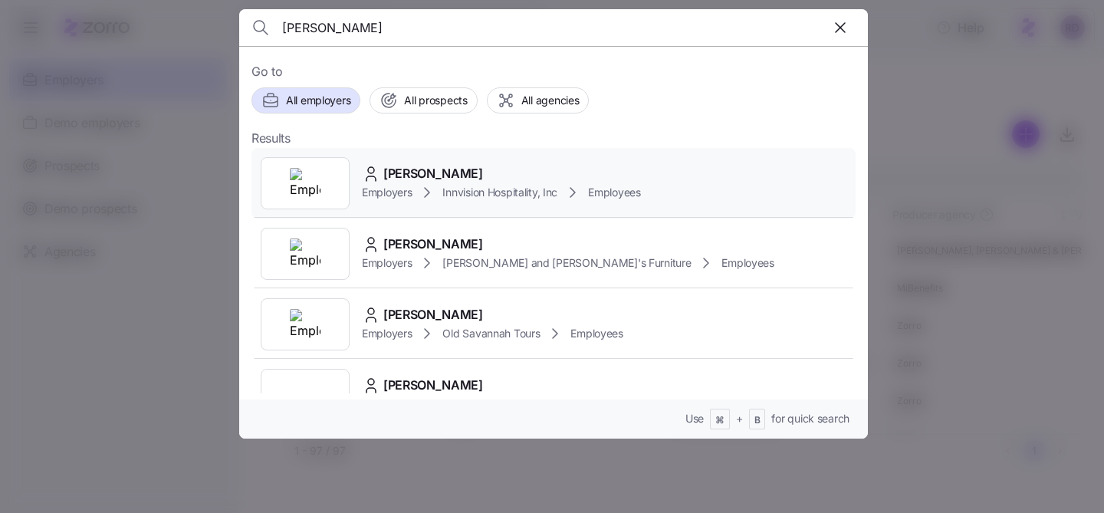
type input "[PERSON_NAME]"
click at [448, 183] on div "Employers Innvision Hospitality, Inc Employees" at bounding box center [501, 192] width 279 height 18
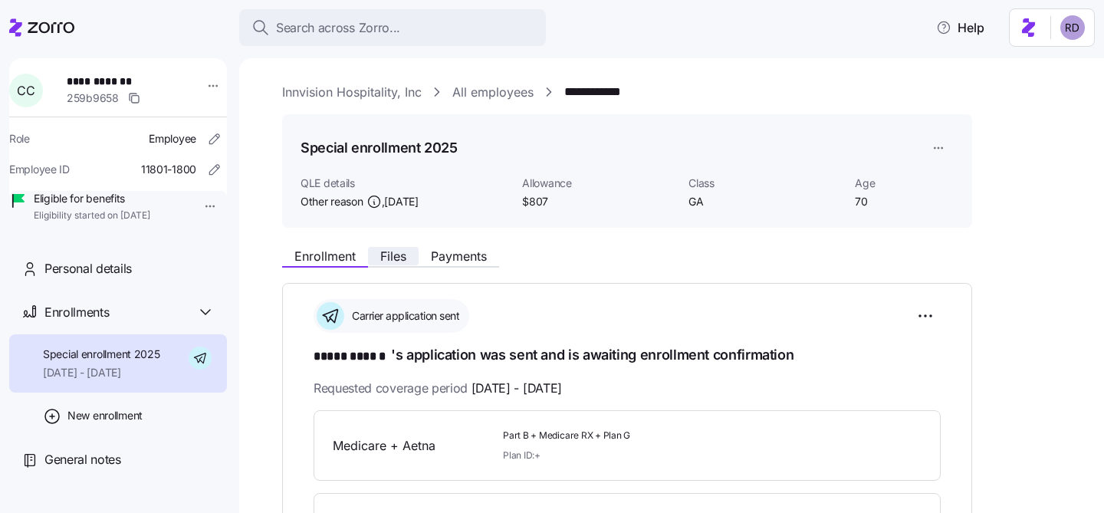
click at [395, 258] on span "Files" at bounding box center [393, 256] width 26 height 12
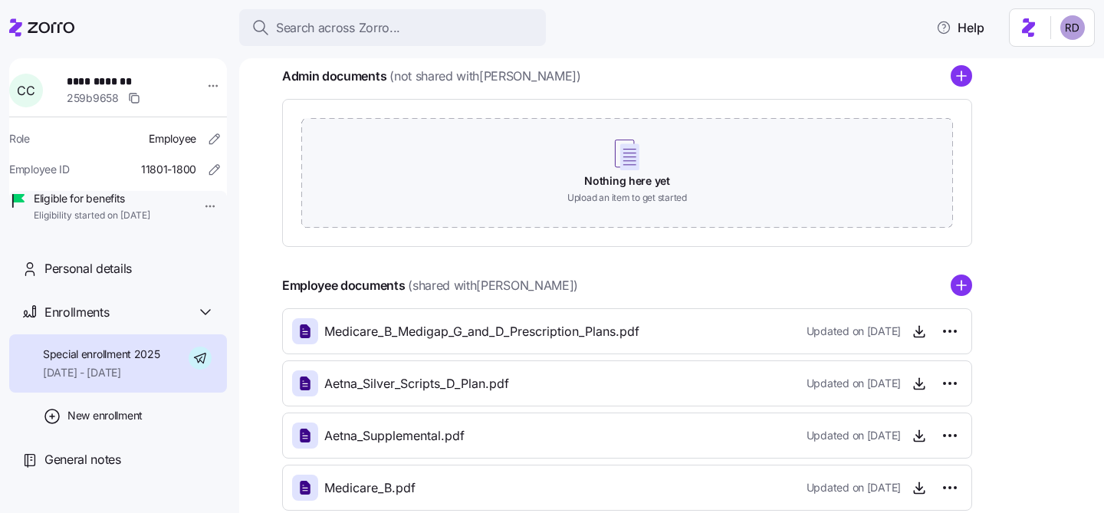
scroll to position [359, 0]
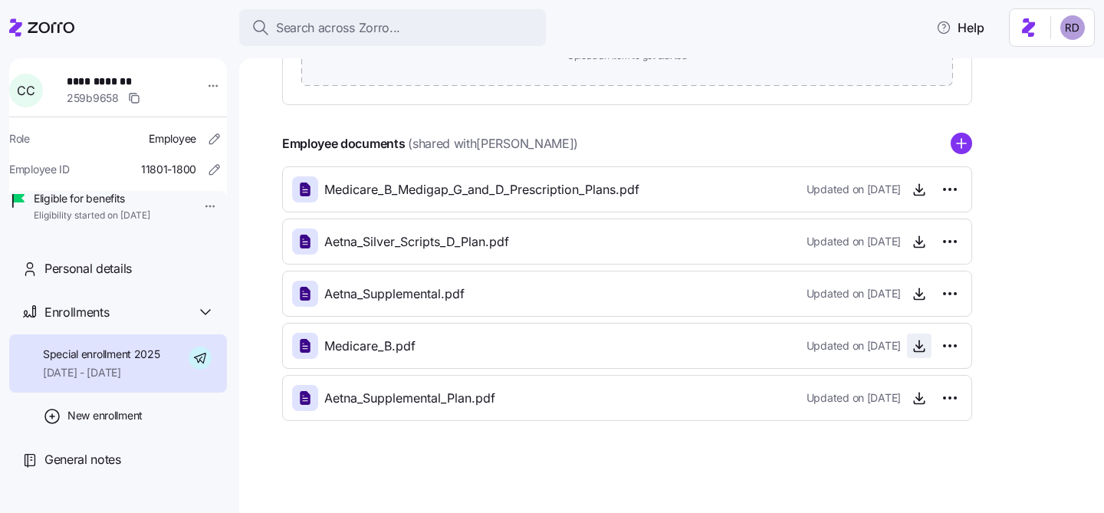
click at [917, 337] on span "button" at bounding box center [918, 345] width 23 height 23
click at [345, 356] on div "Medicare_B.pdf" at bounding box center [353, 346] width 123 height 26
click at [948, 345] on html "**********" at bounding box center [552, 252] width 1104 height 504
click at [1012, 324] on html "**********" at bounding box center [552, 252] width 1104 height 504
click at [915, 346] on icon "button" at bounding box center [918, 345] width 15 height 15
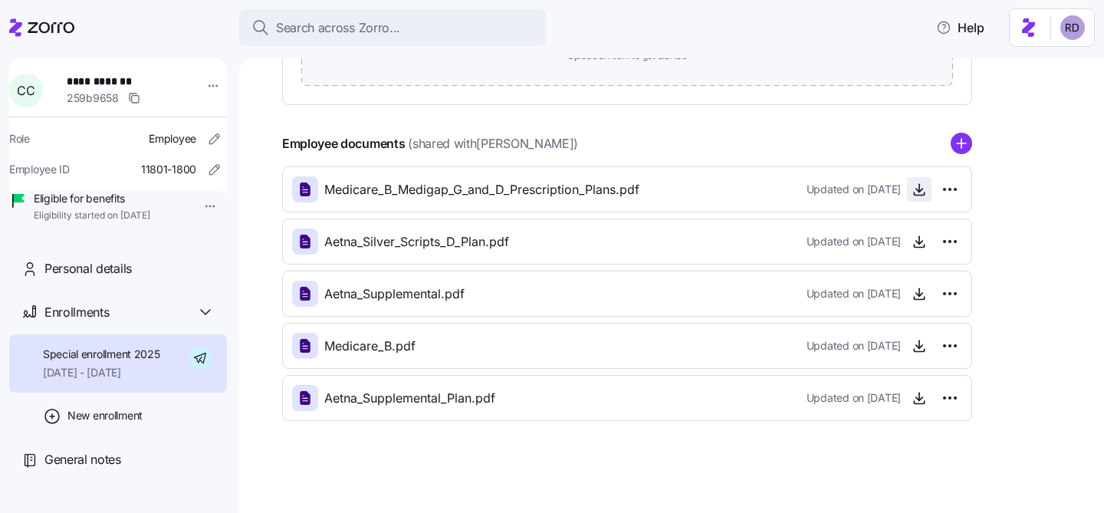
click at [916, 185] on icon "button" at bounding box center [918, 189] width 15 height 15
